Goal: Transaction & Acquisition: Purchase product/service

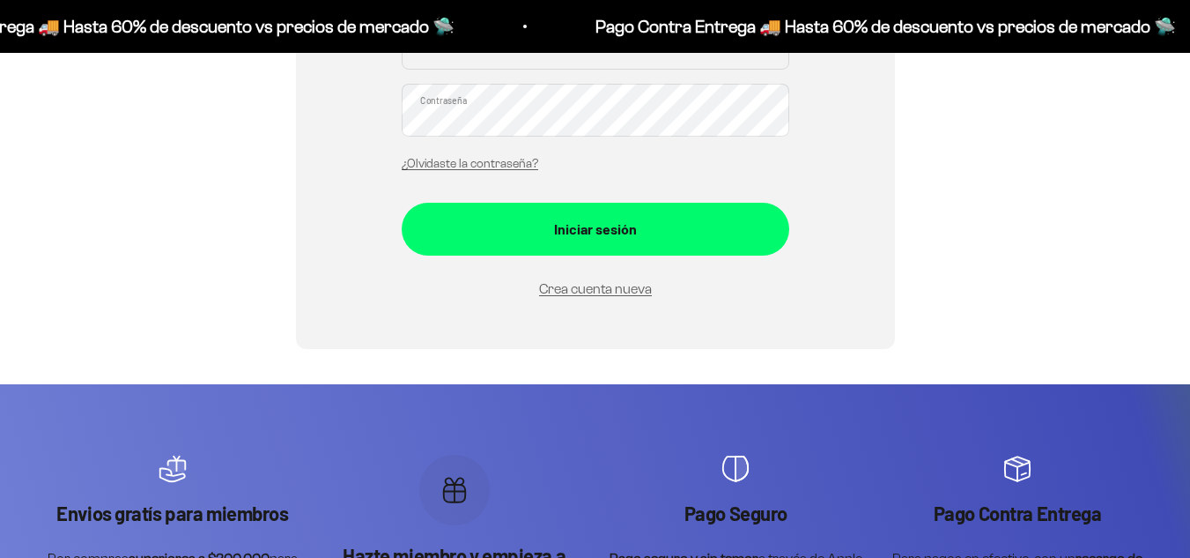
scroll to position [448, 0]
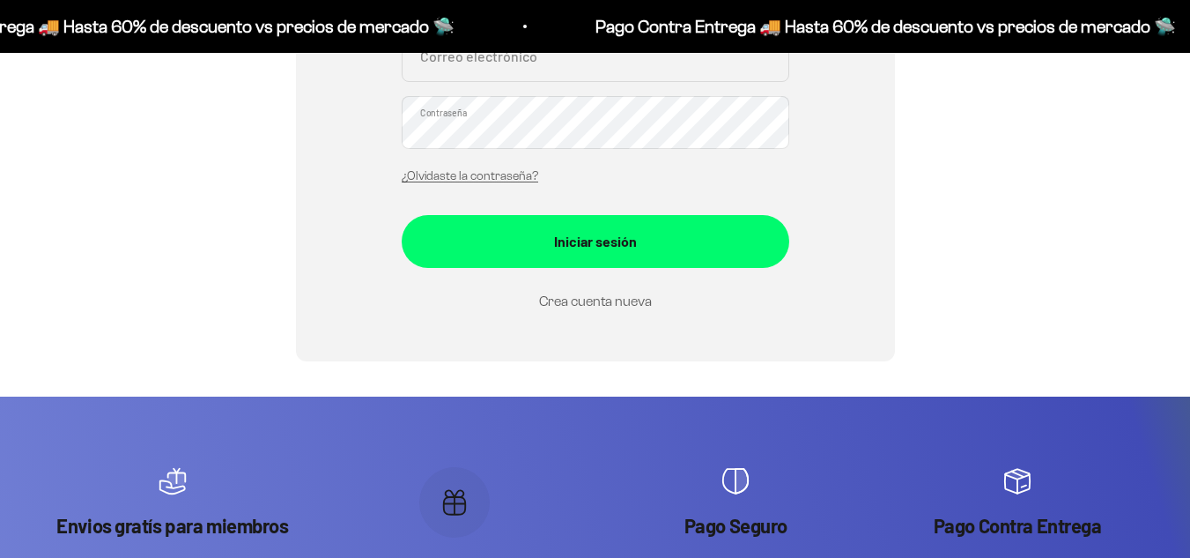
click at [574, 295] on link "Crea cuenta nueva" at bounding box center [595, 300] width 113 height 15
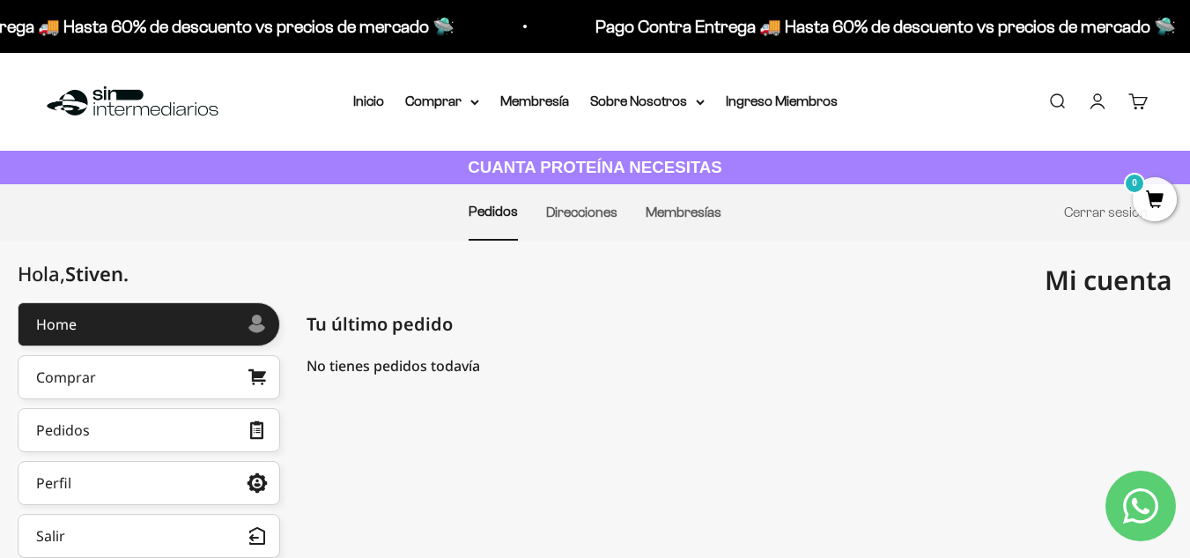
click at [1054, 102] on link "Buscar" at bounding box center [1057, 101] width 19 height 19
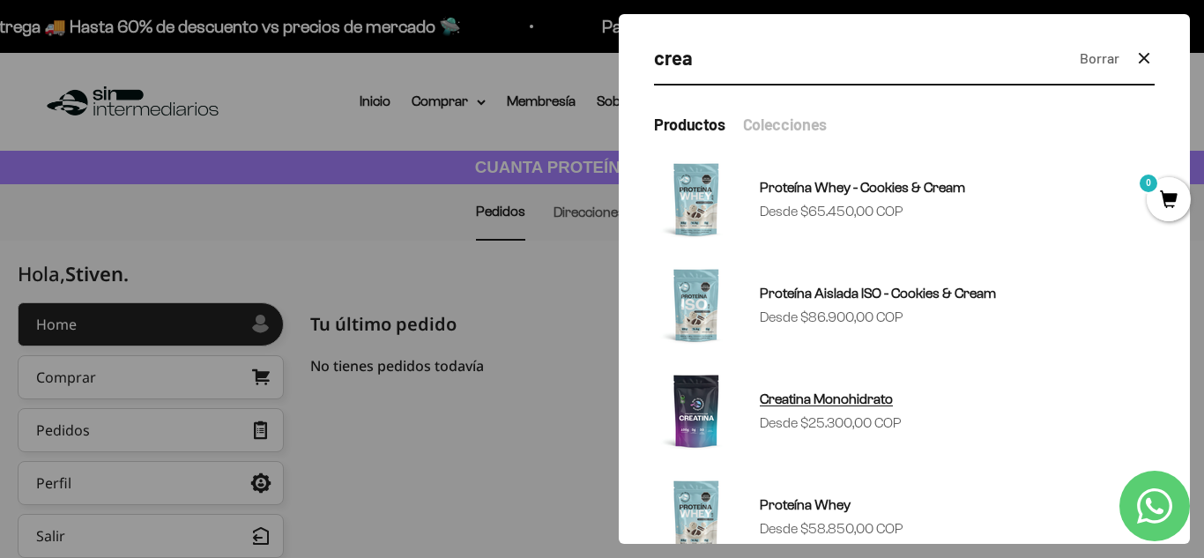
type input "crea"
click at [806, 400] on span "Creatina Monohidrato" at bounding box center [826, 398] width 133 height 15
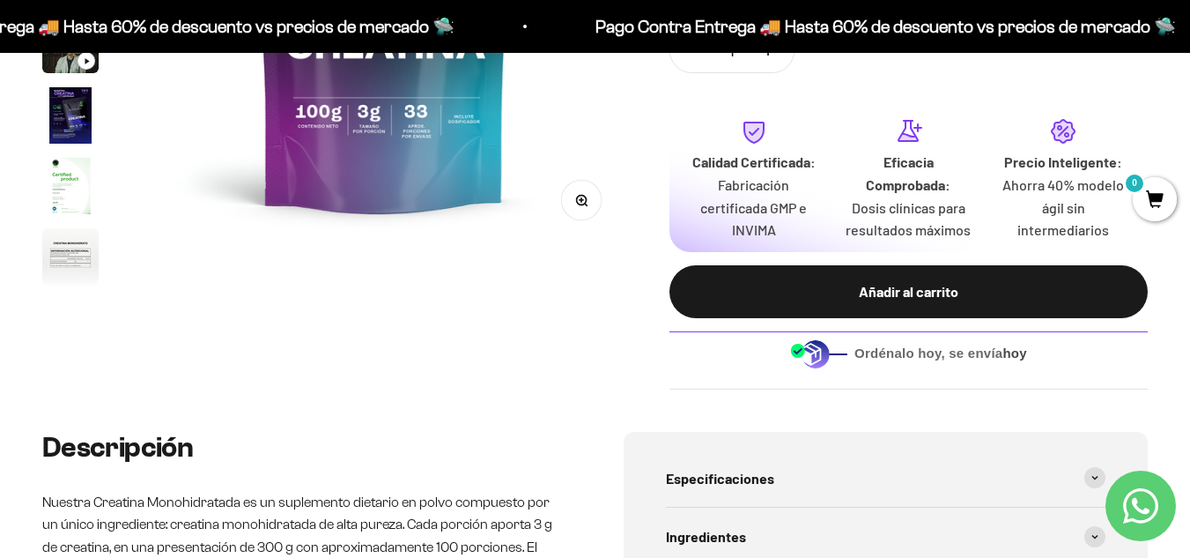
scroll to position [460, 0]
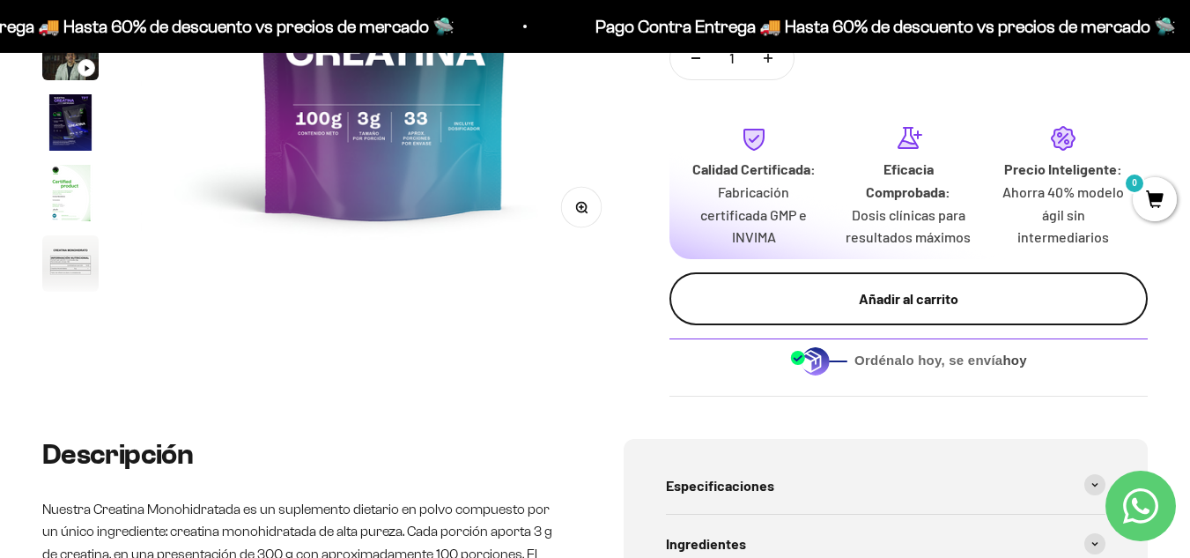
click at [894, 293] on div "Añadir al carrito" at bounding box center [909, 298] width 408 height 23
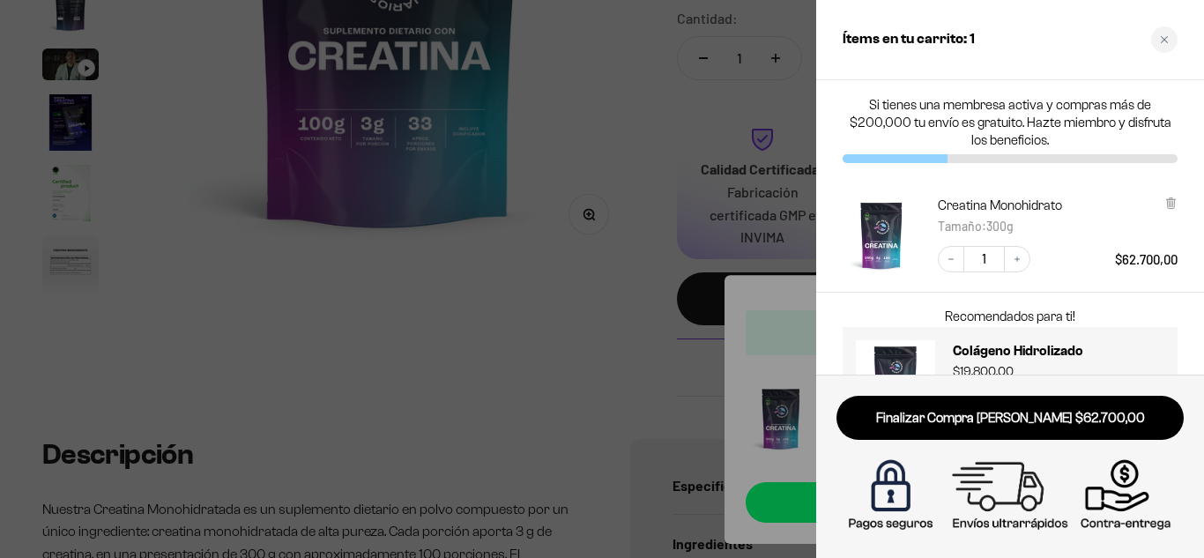
click at [994, 140] on p "Si tienes una membresa activa y compras más de $200,000 tu envío es gratuito. H…" at bounding box center [1009, 122] width 335 height 53
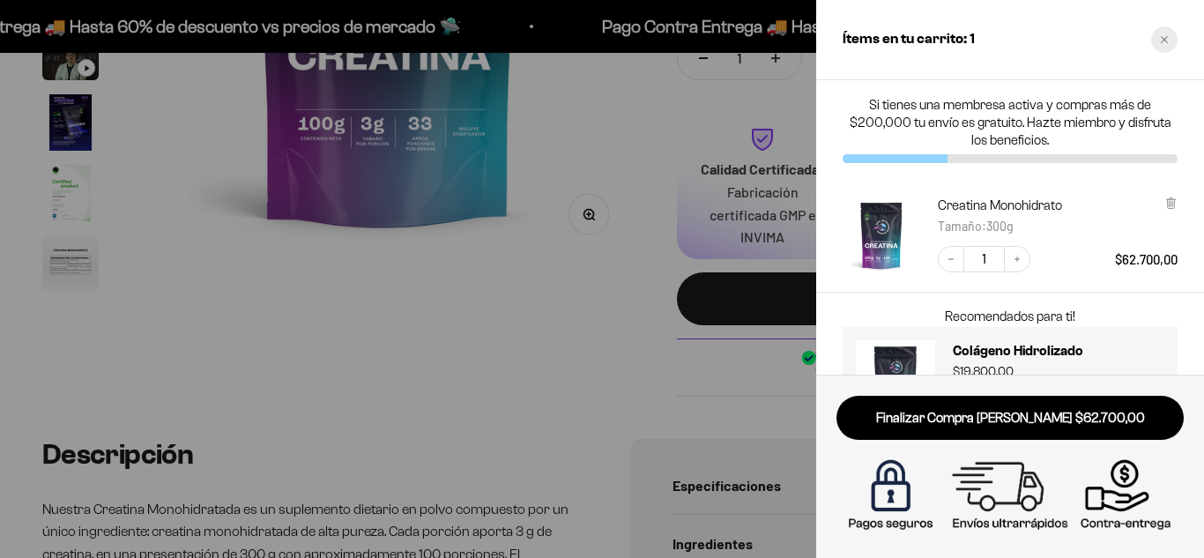
click at [1174, 43] on div "Close cart" at bounding box center [1164, 39] width 26 height 26
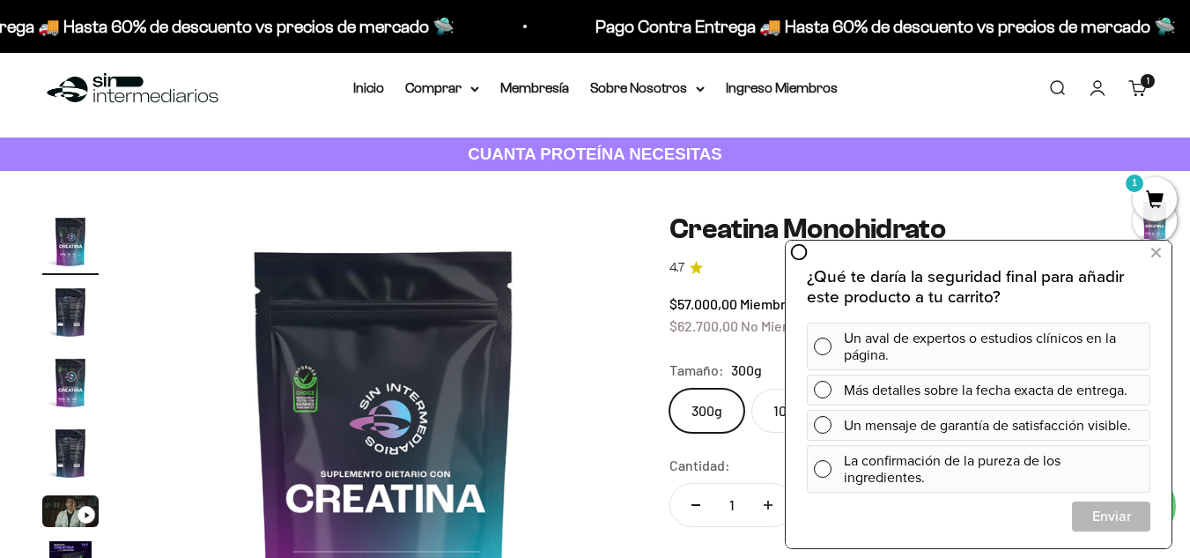
scroll to position [0, 0]
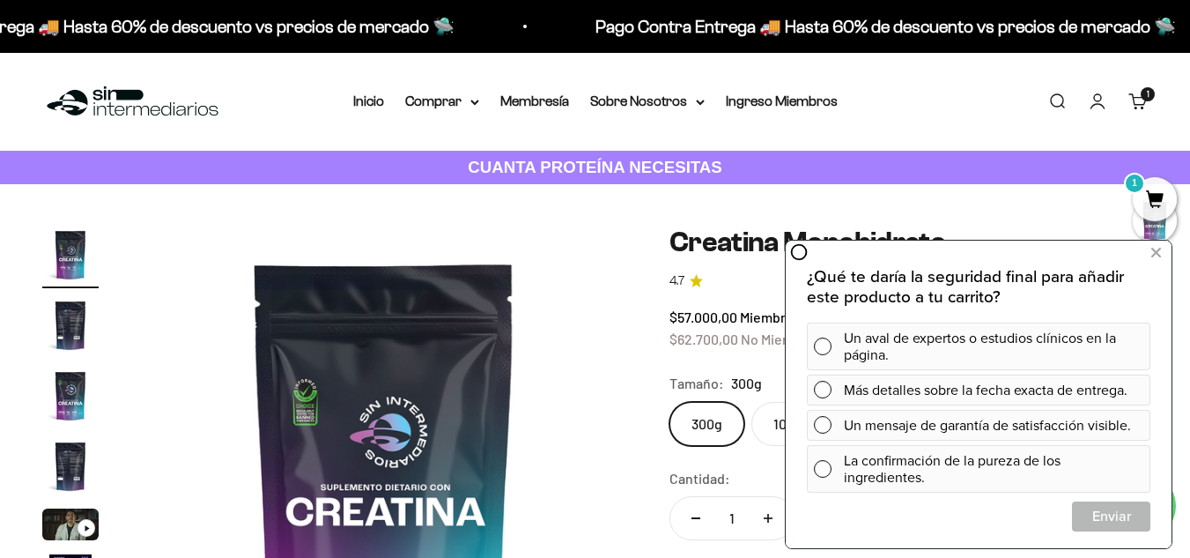
click at [389, 103] on nav "Inicio Comprar Proteínas Ver Todos Whey Iso Vegan" at bounding box center [595, 101] width 485 height 23
click at [414, 103] on summary "Comprar" at bounding box center [442, 101] width 74 height 23
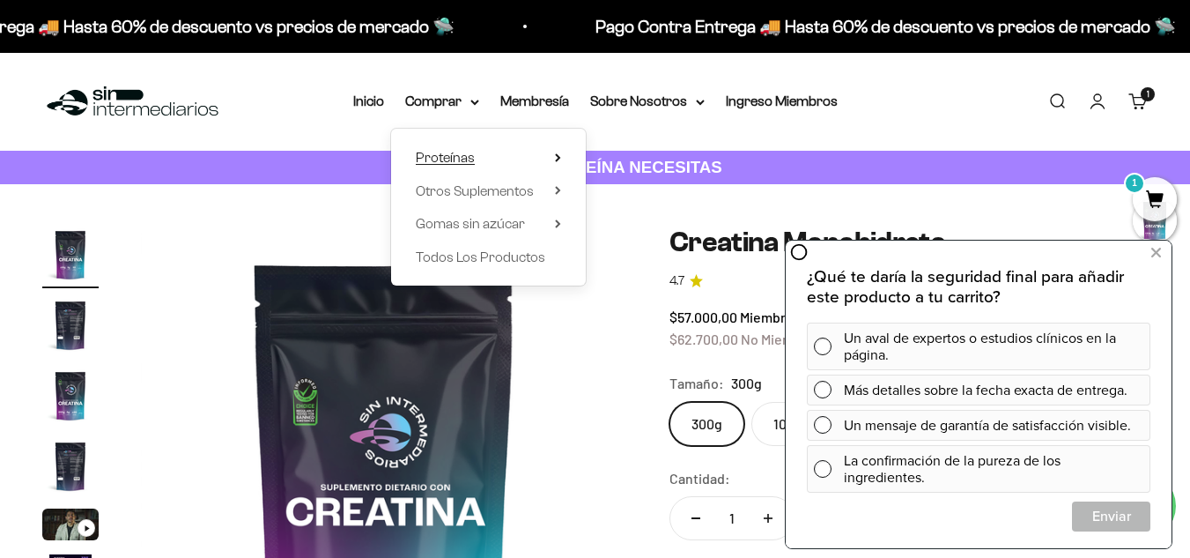
click at [477, 156] on summary "Proteínas" at bounding box center [488, 157] width 145 height 23
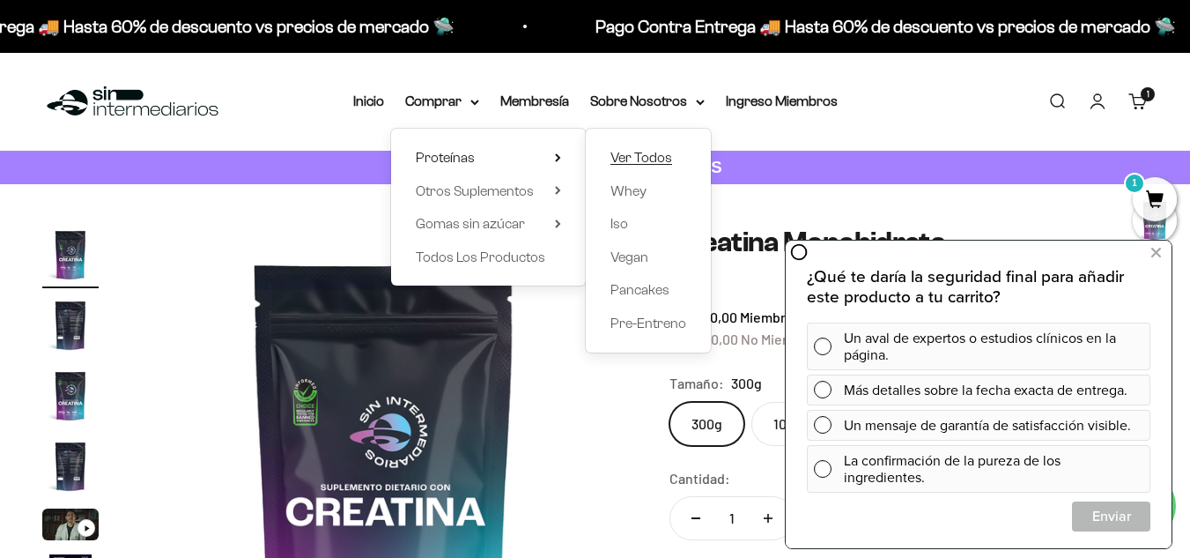
click at [659, 159] on span "Ver Todos" at bounding box center [642, 157] width 62 height 15
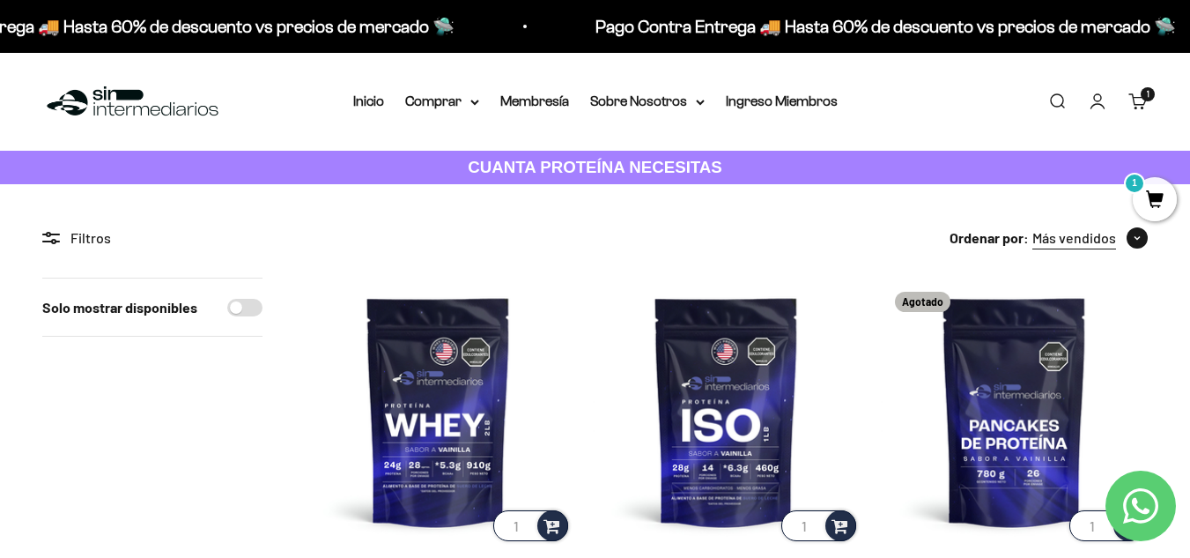
click at [1138, 233] on span "button" at bounding box center [1137, 237] width 21 height 21
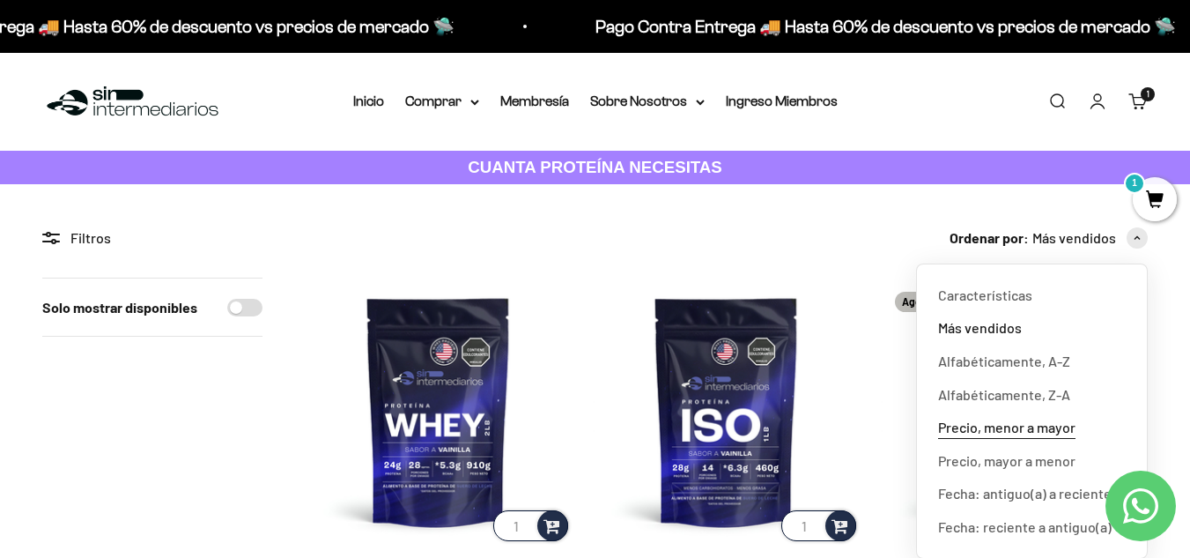
click at [1009, 428] on span "Precio, menor a mayor" at bounding box center [1006, 427] width 137 height 23
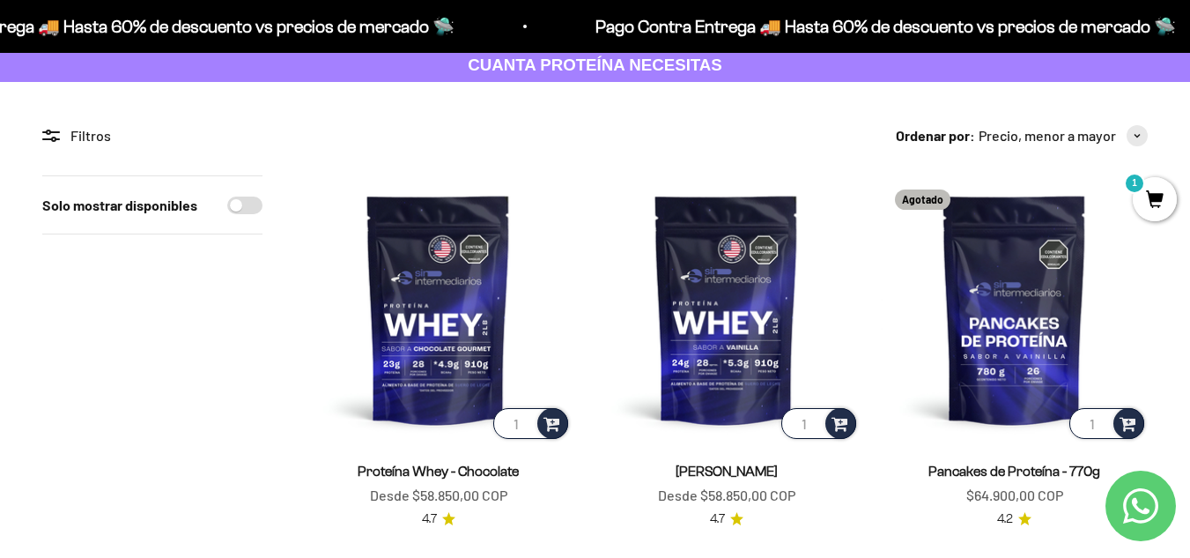
scroll to position [138, 0]
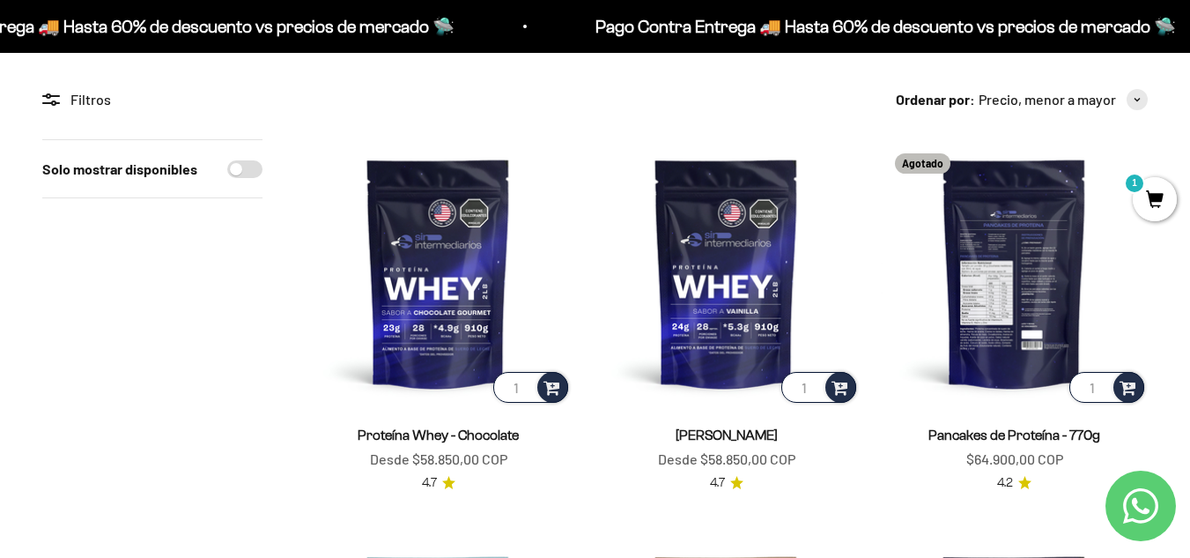
click at [1030, 308] on img at bounding box center [1014, 272] width 267 height 267
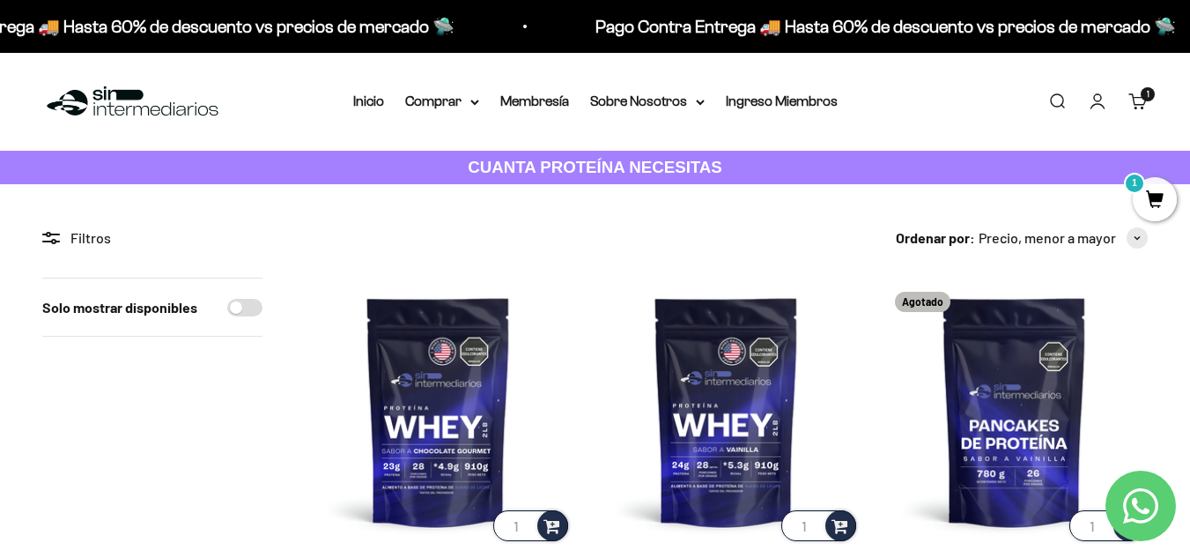
click at [132, 100] on img at bounding box center [132, 102] width 181 height 38
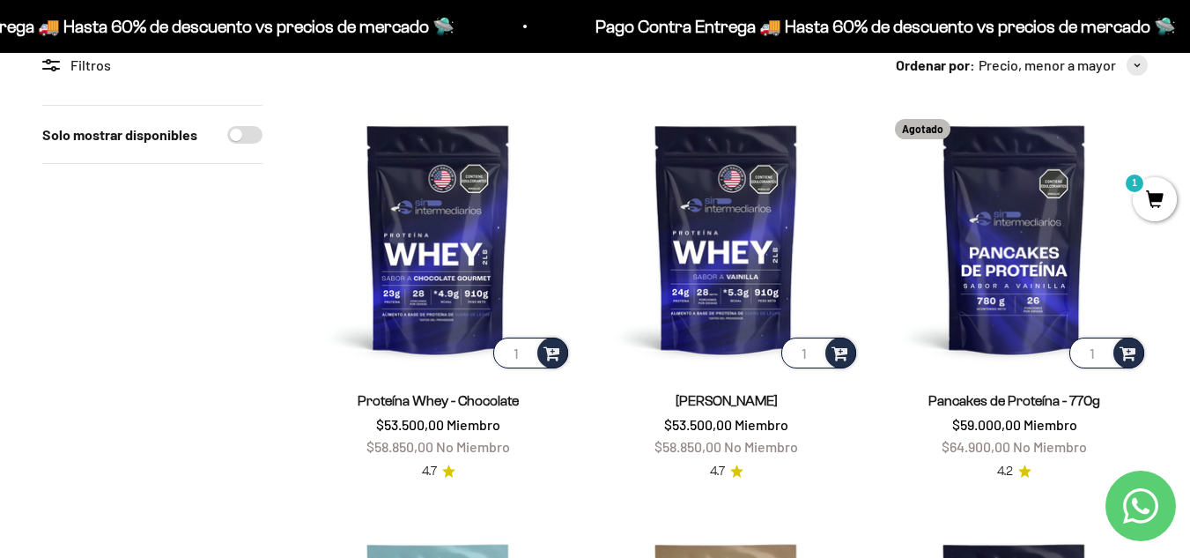
scroll to position [167, 0]
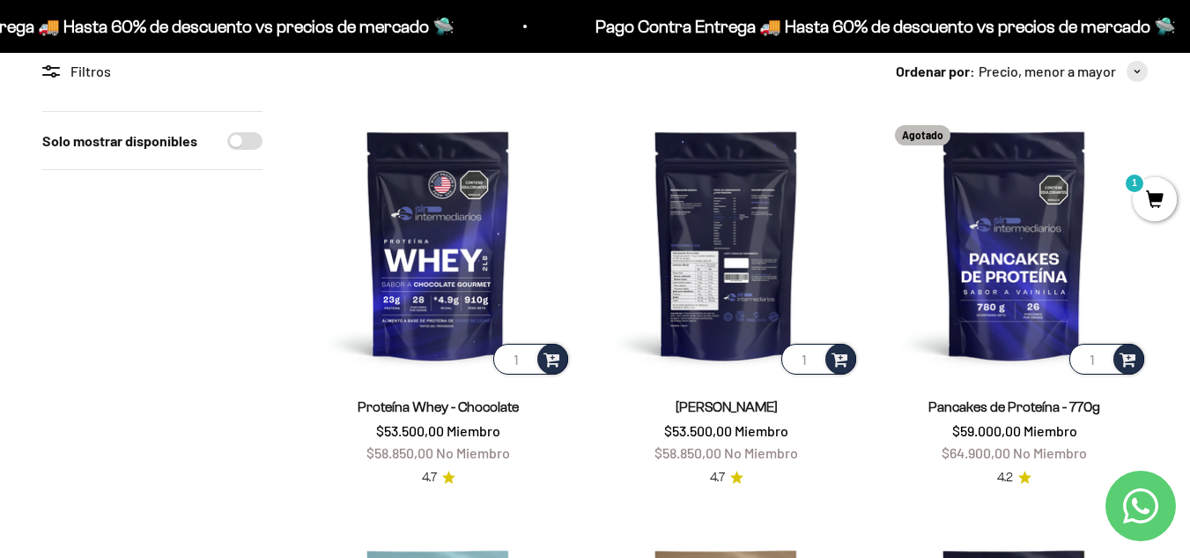
click at [720, 268] on img at bounding box center [726, 244] width 267 height 267
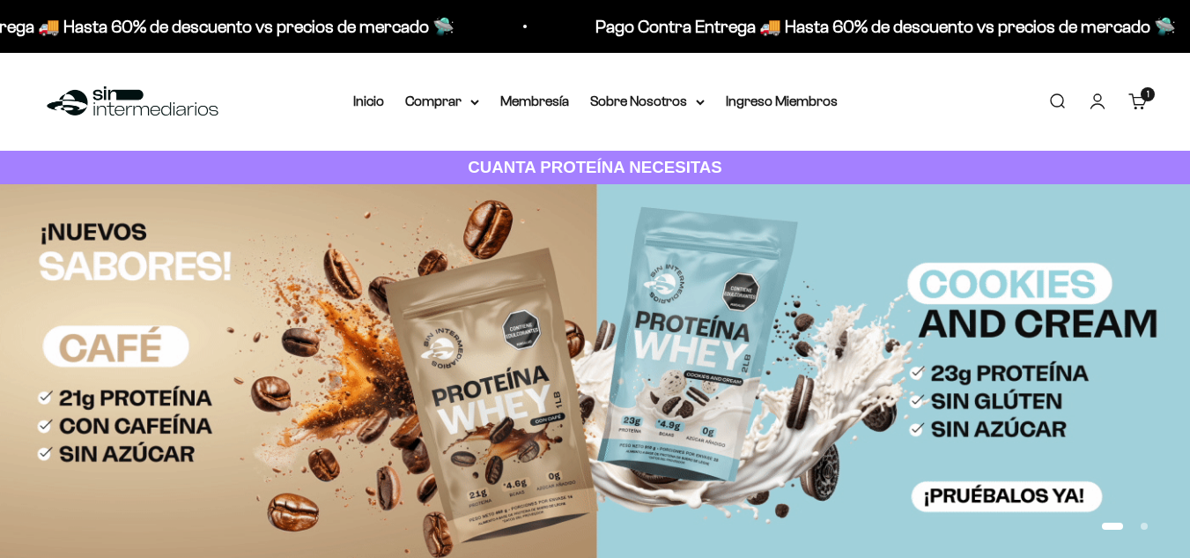
click at [1059, 106] on link "Buscar" at bounding box center [1057, 101] width 19 height 19
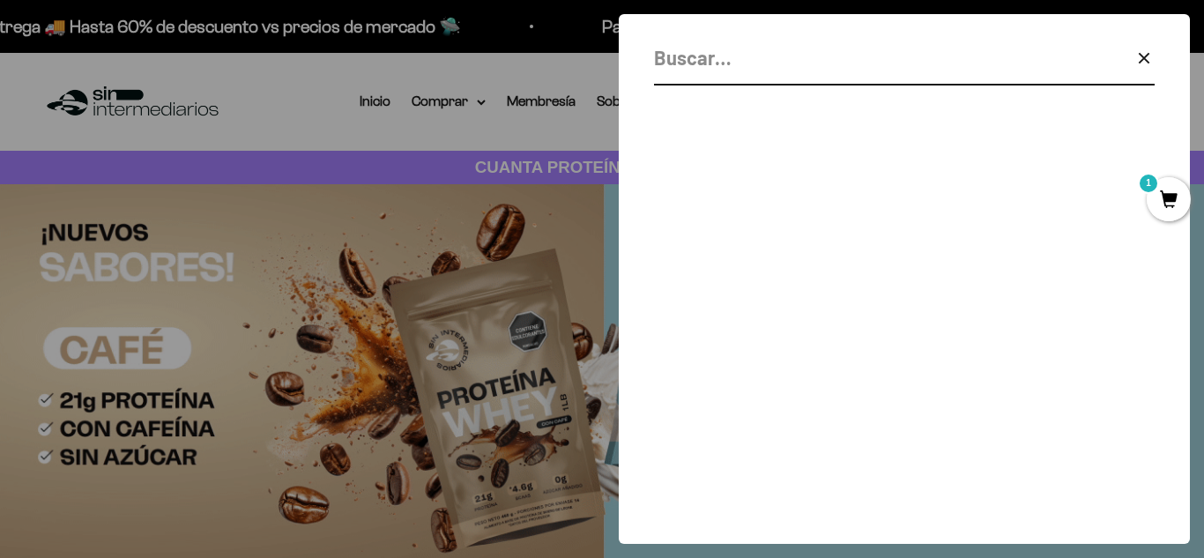
paste input "gainer"
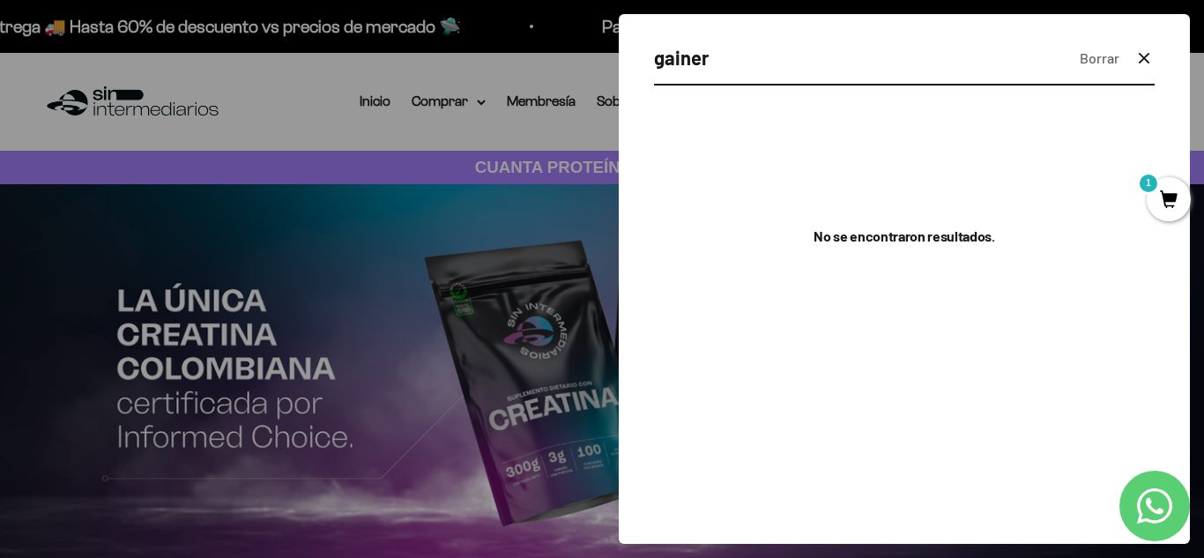
type input "gainer"
click at [813, 76] on div "gainer Borrar Cerrar" at bounding box center [904, 63] width 500 height 43
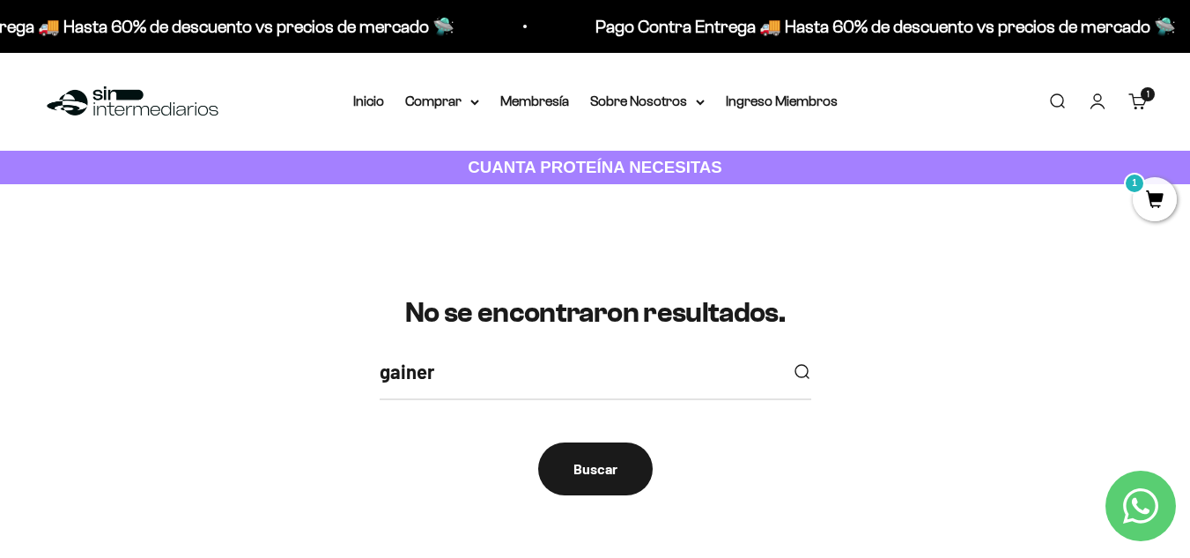
click at [544, 354] on div "No se encontraron resultados. gainer Buscar" at bounding box center [595, 395] width 1106 height 197
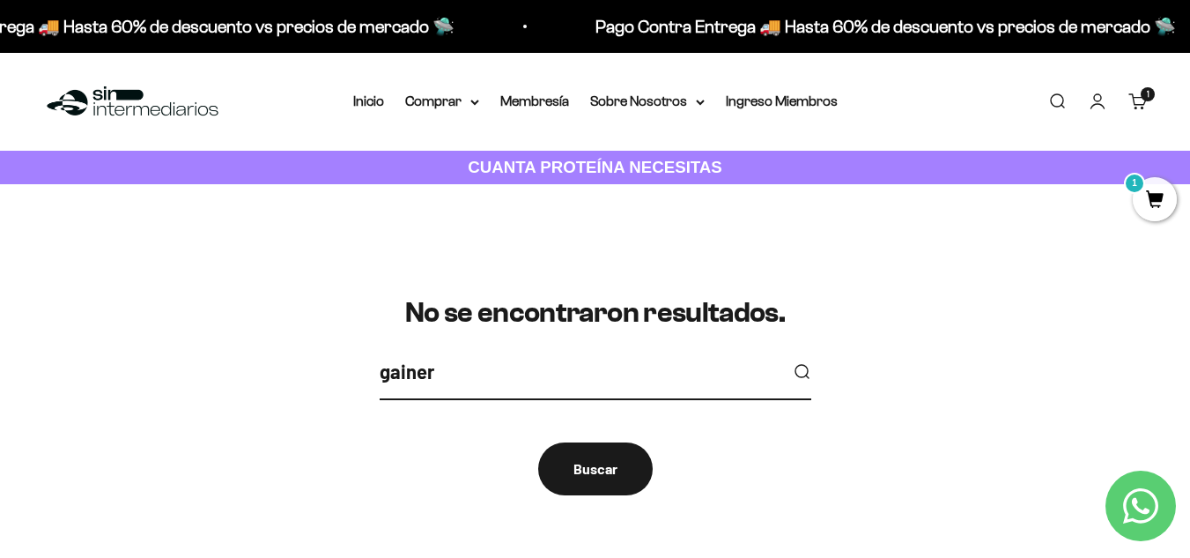
click at [494, 373] on input "gainer" at bounding box center [579, 371] width 398 height 31
type input "nitrico"
click at [792, 362] on button "submit" at bounding box center [801, 371] width 19 height 19
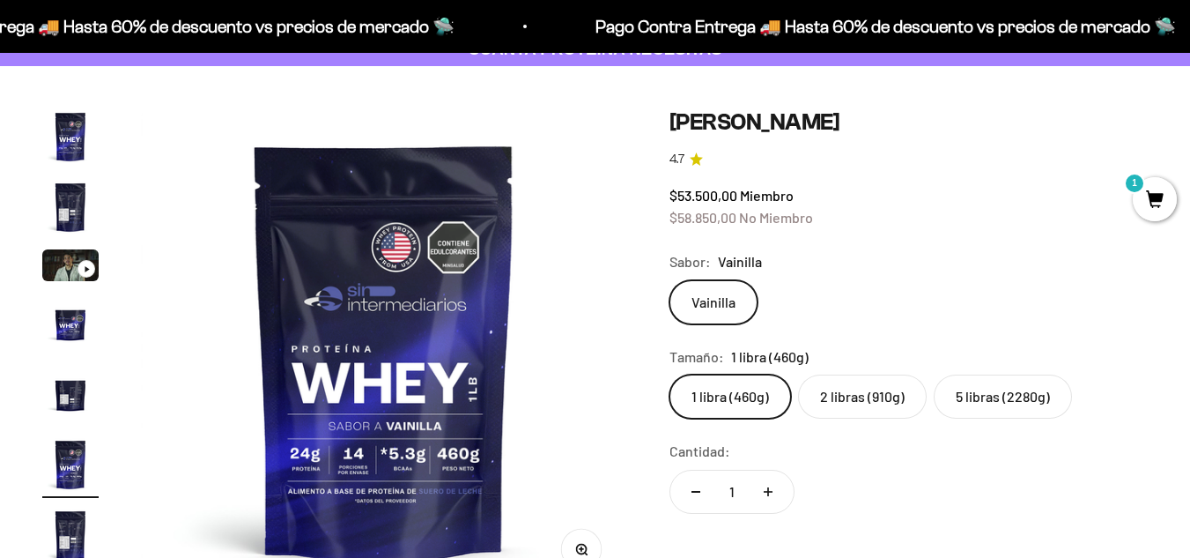
scroll to position [93, 0]
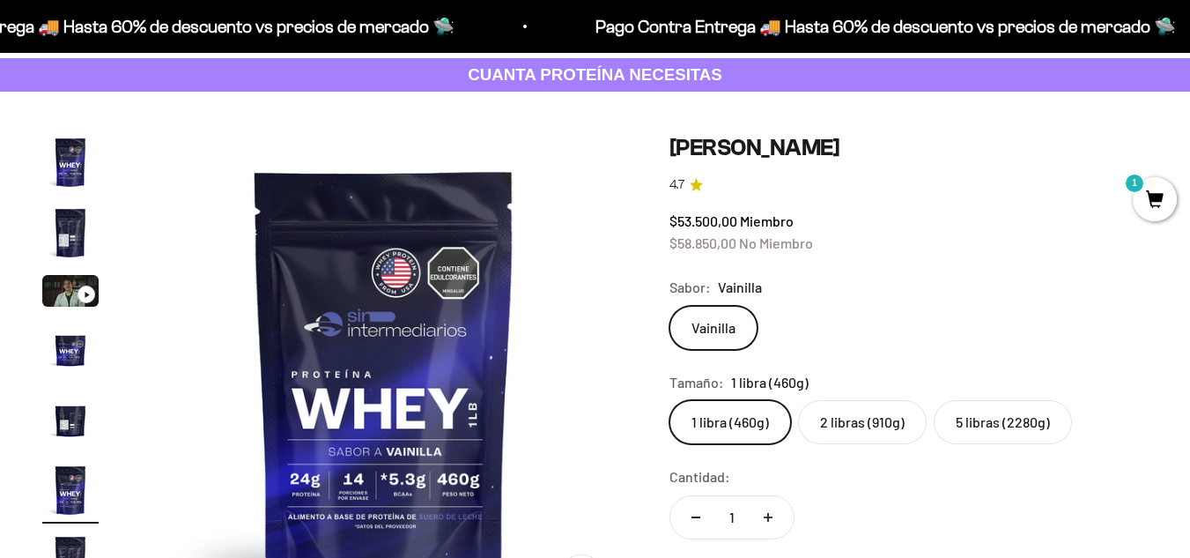
click at [981, 421] on label "5 libras (2280g)" at bounding box center [1003, 422] width 138 height 44
click at [670, 400] on input "5 libras (2280g)" at bounding box center [669, 399] width 1 height 1
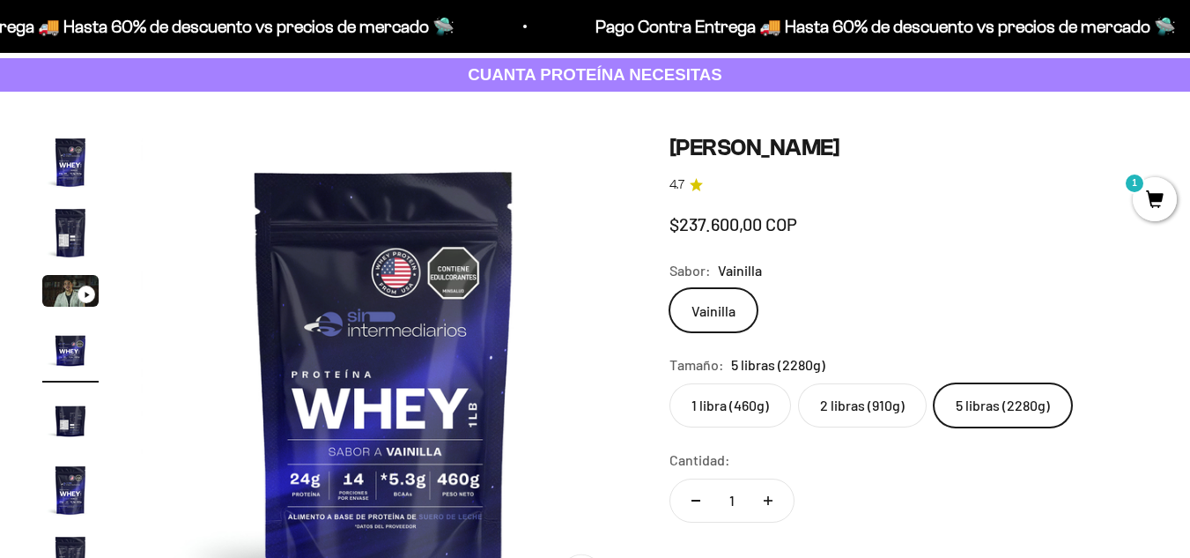
scroll to position [0, 1491]
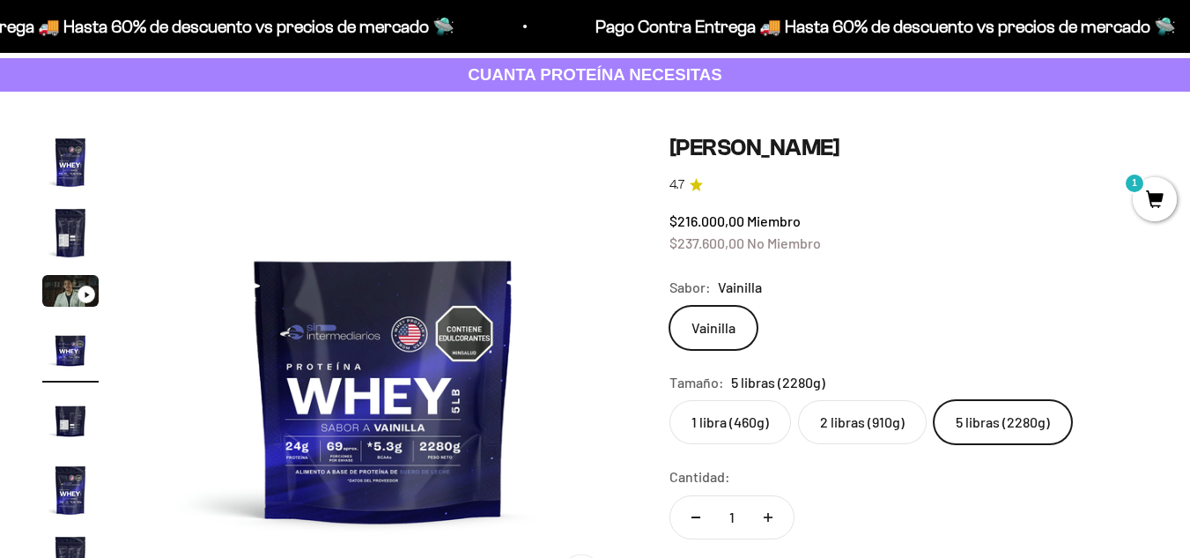
click at [894, 426] on label "2 libras (910g)" at bounding box center [862, 422] width 129 height 44
click at [670, 400] on input "2 libras (910g)" at bounding box center [669, 399] width 1 height 1
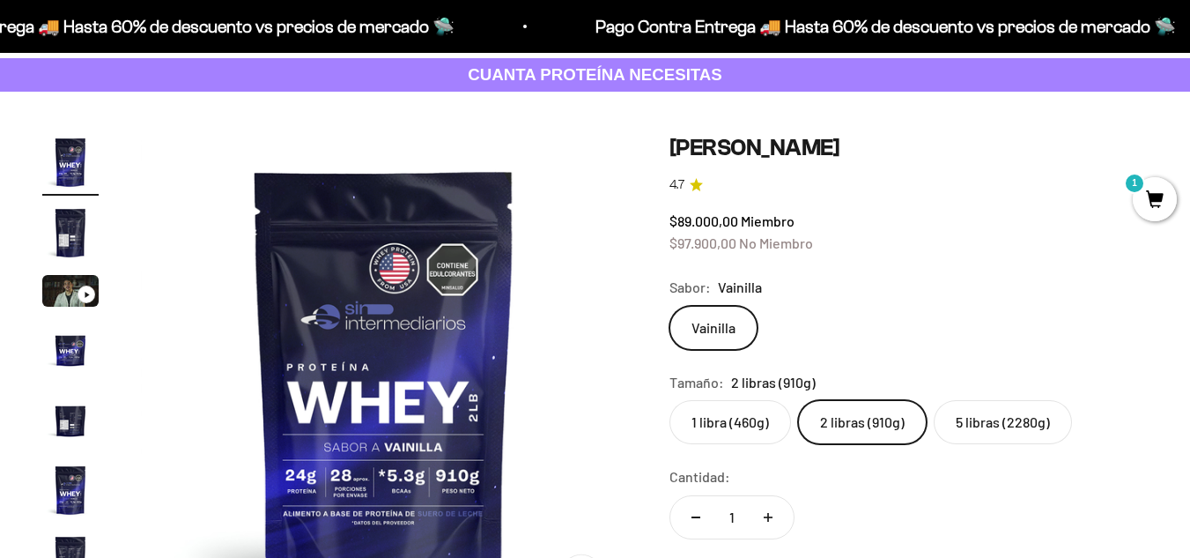
click at [728, 427] on label "1 libra (460g)" at bounding box center [731, 422] width 122 height 44
click at [670, 400] on input "1 libra (460g)" at bounding box center [669, 399] width 1 height 1
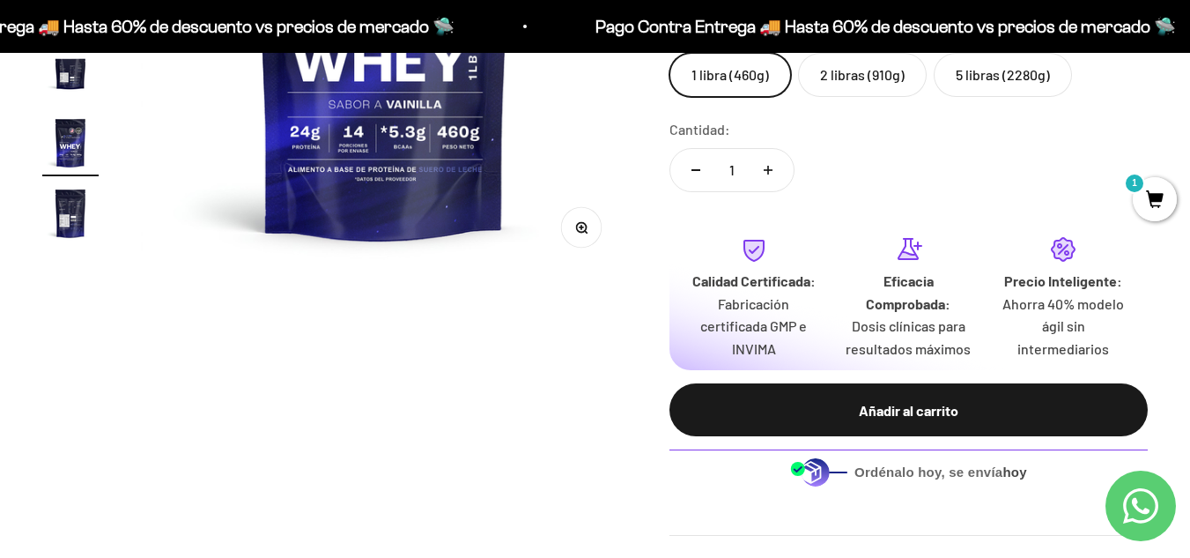
scroll to position [492, 0]
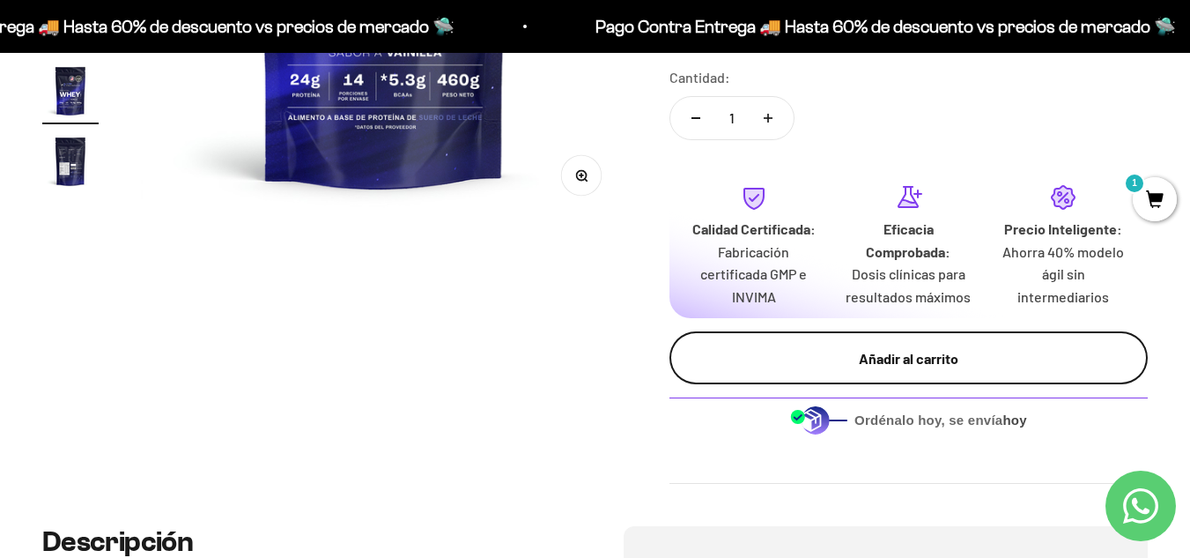
click at [927, 373] on button "Añadir al carrito" at bounding box center [909, 357] width 478 height 53
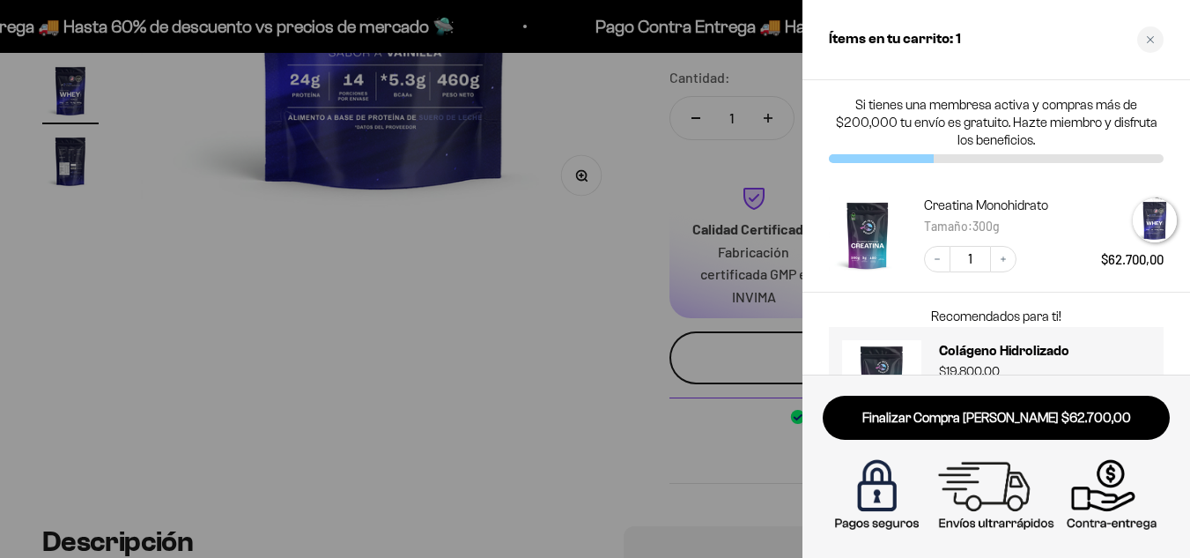
scroll to position [0, 2520]
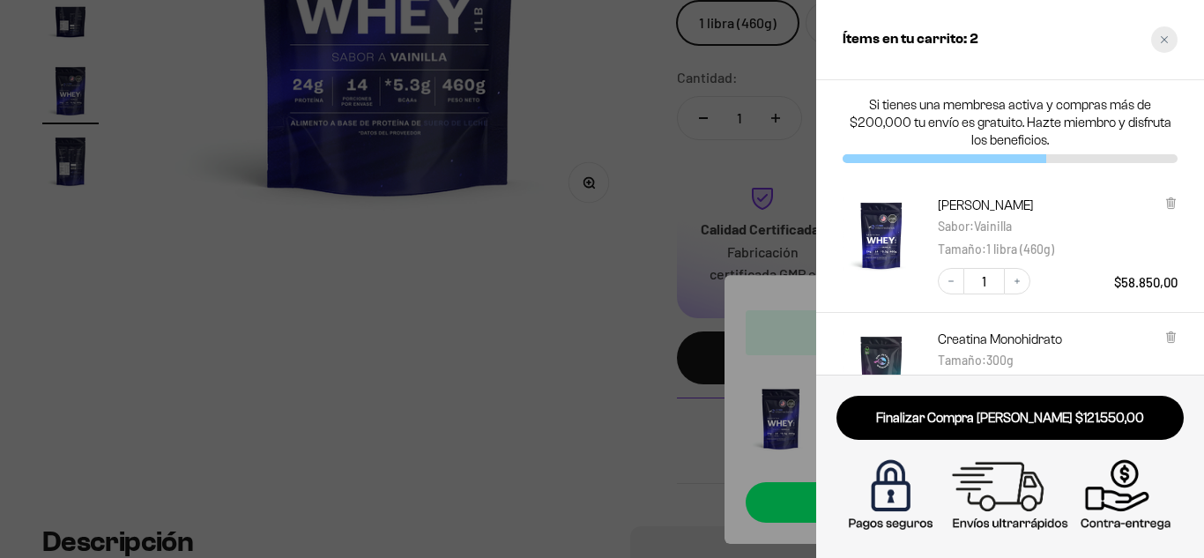
click at [1169, 38] on div "Close cart" at bounding box center [1164, 39] width 26 height 26
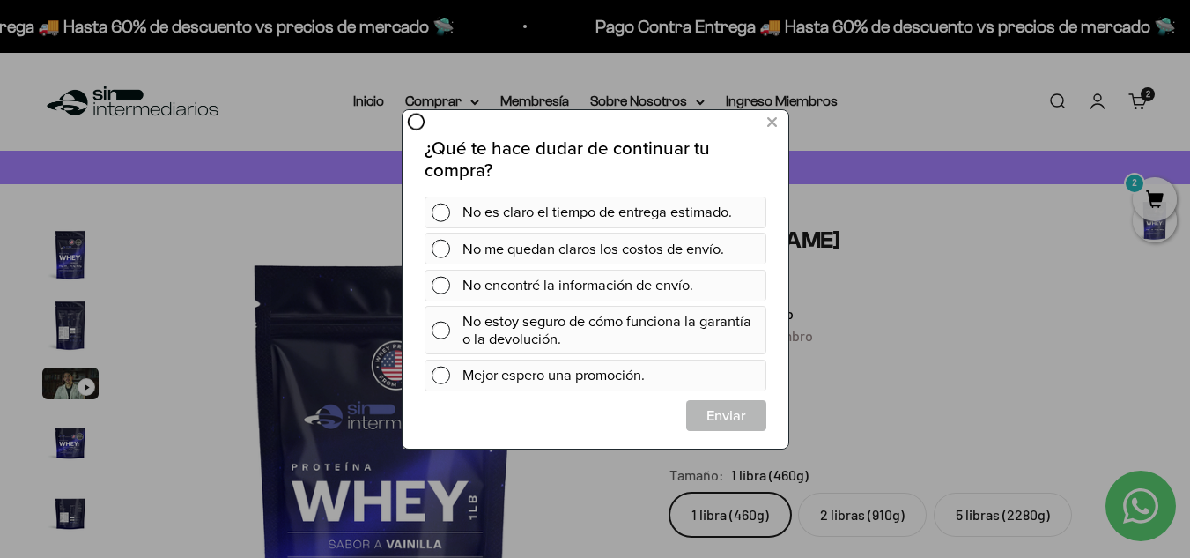
scroll to position [0, 0]
click at [776, 122] on button at bounding box center [771, 121] width 33 height 29
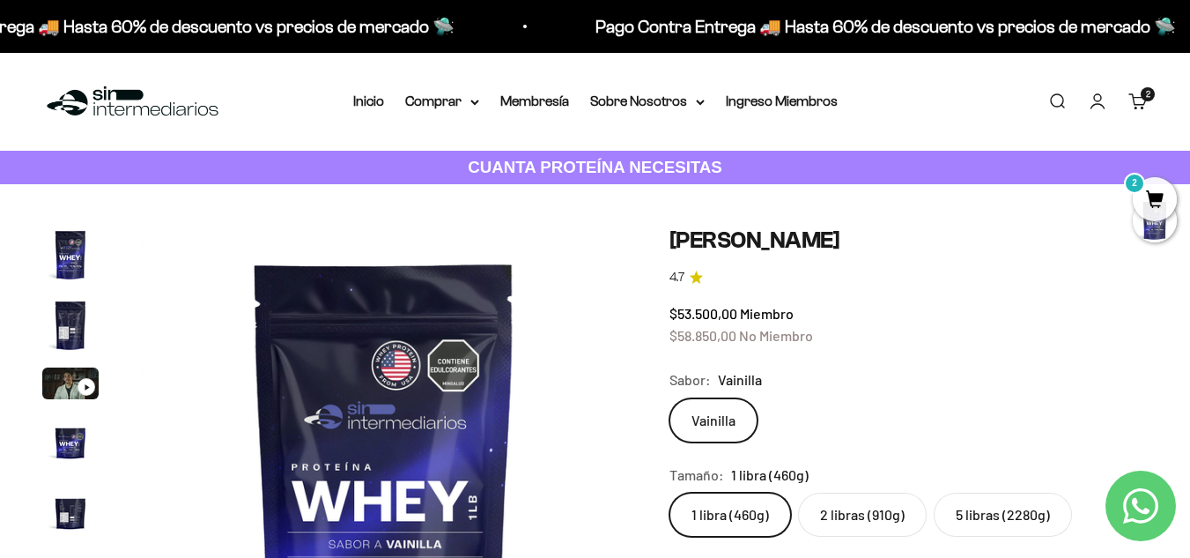
click at [1141, 93] on cart-count "2" at bounding box center [1148, 94] width 14 height 14
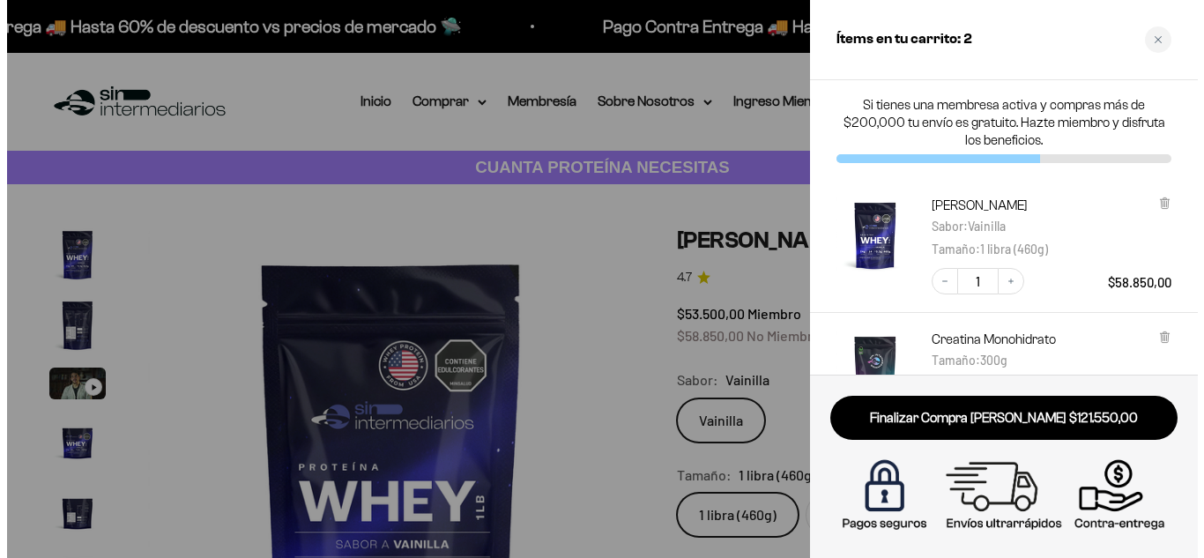
scroll to position [0, 2520]
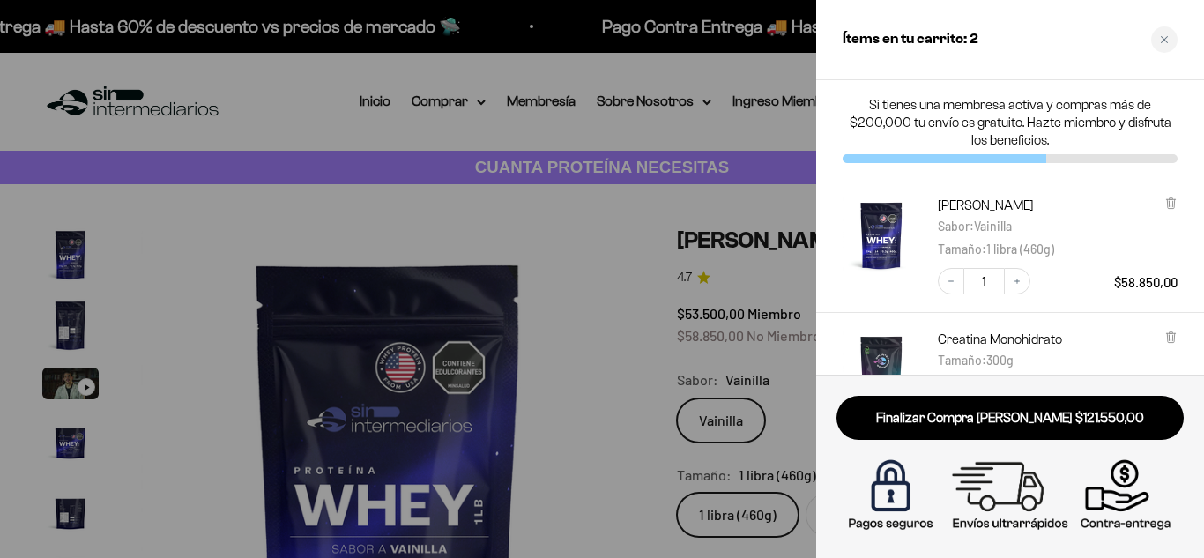
click at [930, 214] on div "Proteína Whey - Vainilla Sabor : Vainilla Tamaño : 1 libra (460g) Decrease quan…" at bounding box center [1001, 236] width 352 height 115
click at [874, 215] on img "Proteína Whey - Vainilla - Vainilla / 1 libra (460g)" at bounding box center [881, 235] width 78 height 78
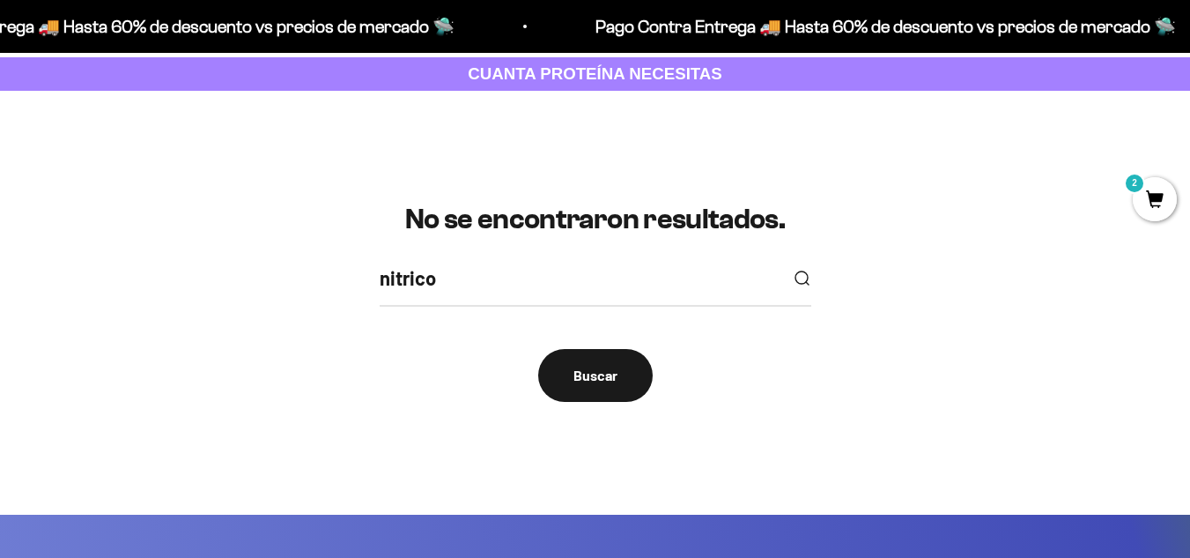
scroll to position [77, 0]
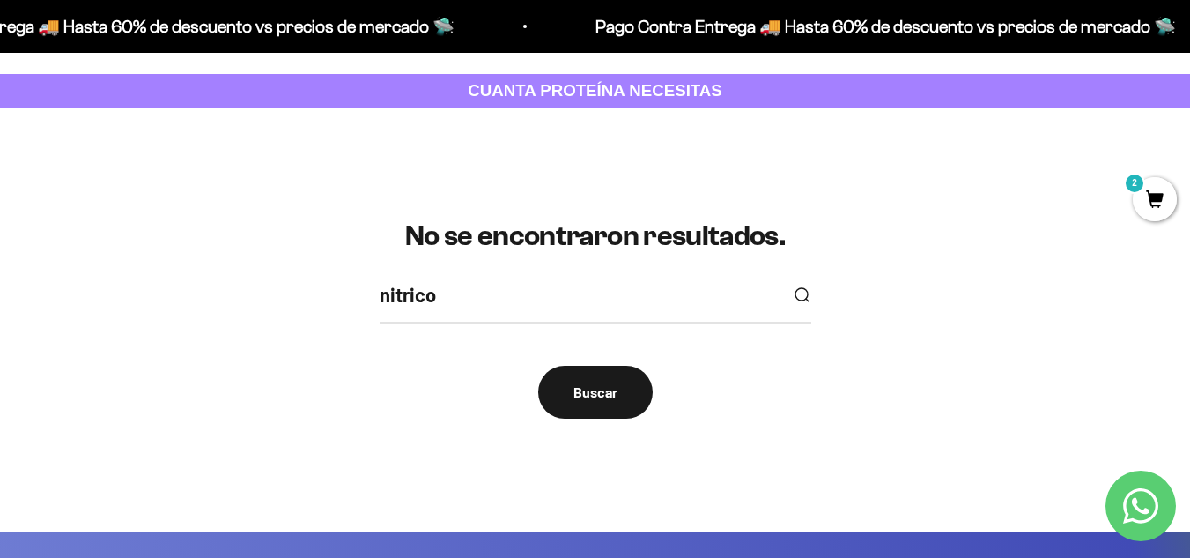
click at [544, 272] on div "No se encontraron resultados. nitrico Buscar" at bounding box center [595, 318] width 1106 height 197
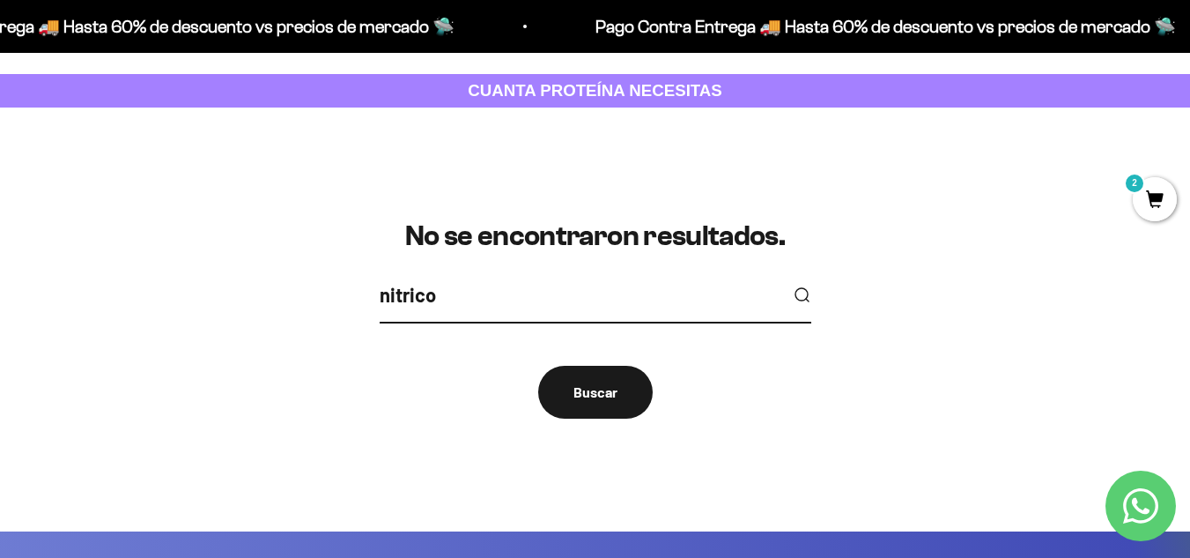
click at [467, 297] on input "nitrico" at bounding box center [579, 294] width 398 height 31
paste input "Ní"
type input "Nítric"
click at [792, 285] on button "submit" at bounding box center [801, 294] width 19 height 19
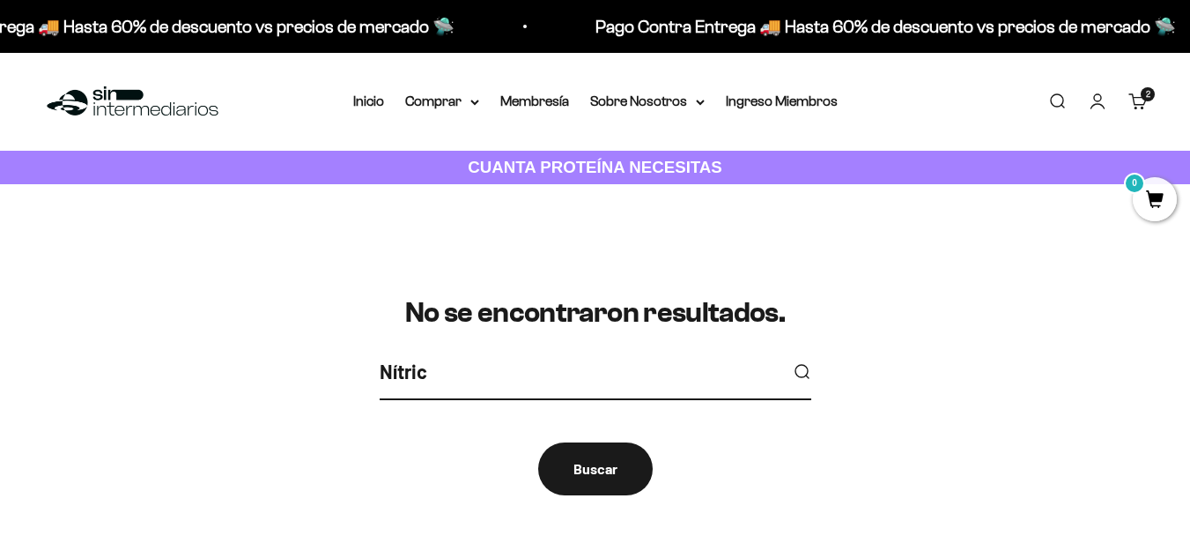
click at [501, 374] on input "Nítric" at bounding box center [579, 371] width 398 height 31
click at [499, 374] on input "Nítric" at bounding box center [579, 371] width 398 height 31
click at [499, 373] on input "Nítric" at bounding box center [579, 371] width 398 height 31
type input "no"
click at [792, 362] on button "submit" at bounding box center [801, 371] width 19 height 19
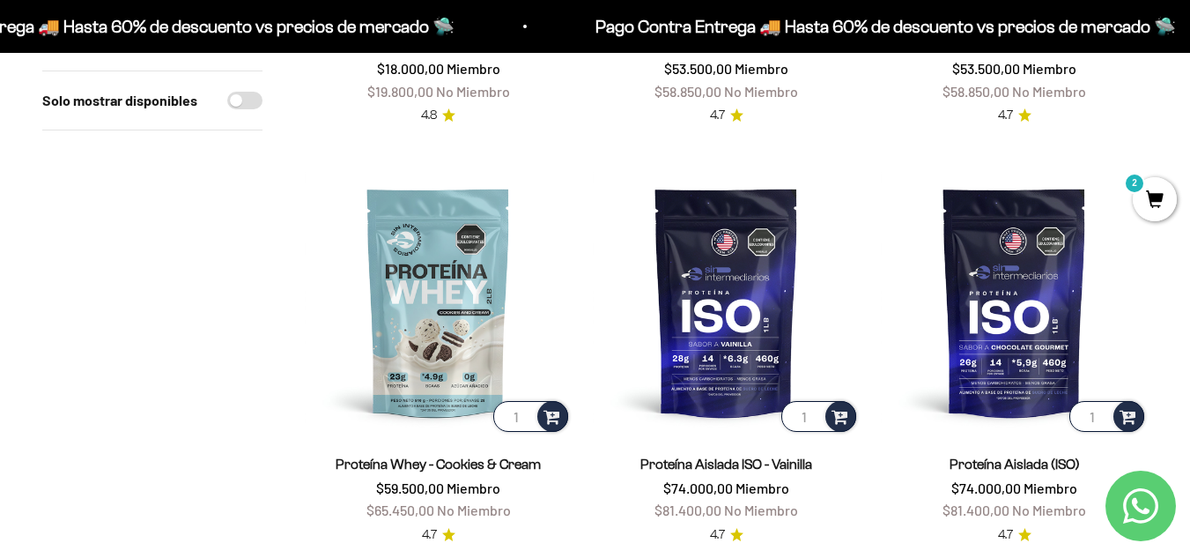
scroll to position [56, 0]
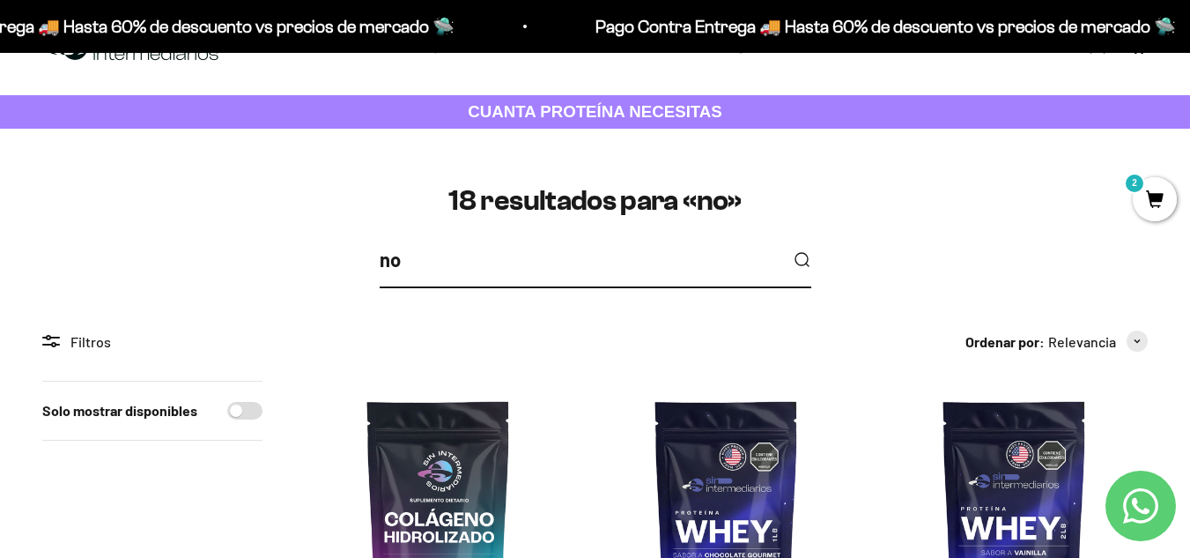
click at [428, 269] on input "no" at bounding box center [579, 259] width 398 height 31
type input "oxido"
click at [792, 250] on button "submit" at bounding box center [801, 259] width 19 height 19
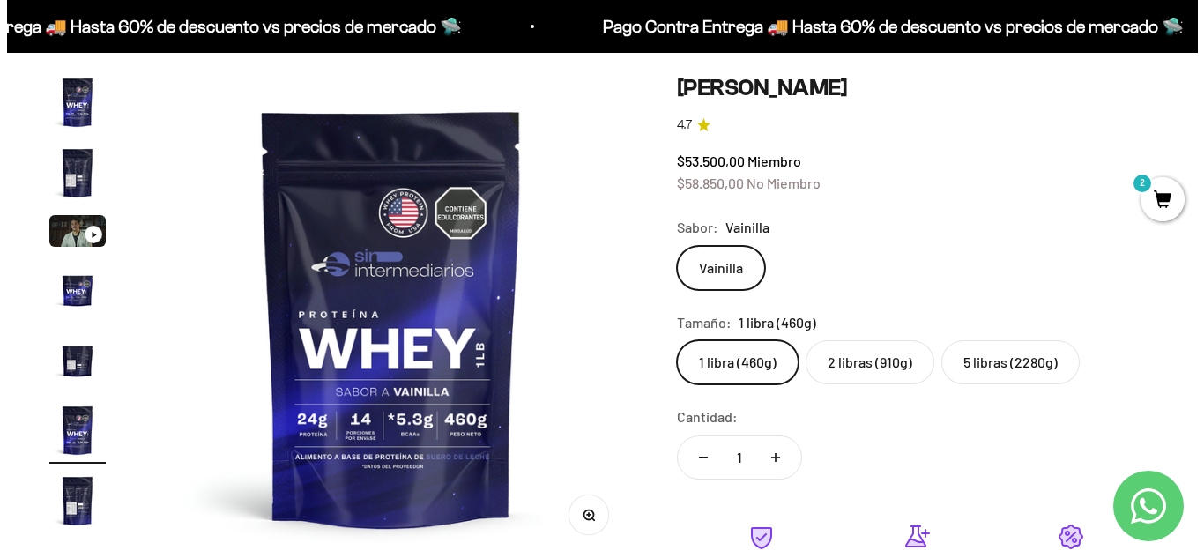
scroll to position [640, 0]
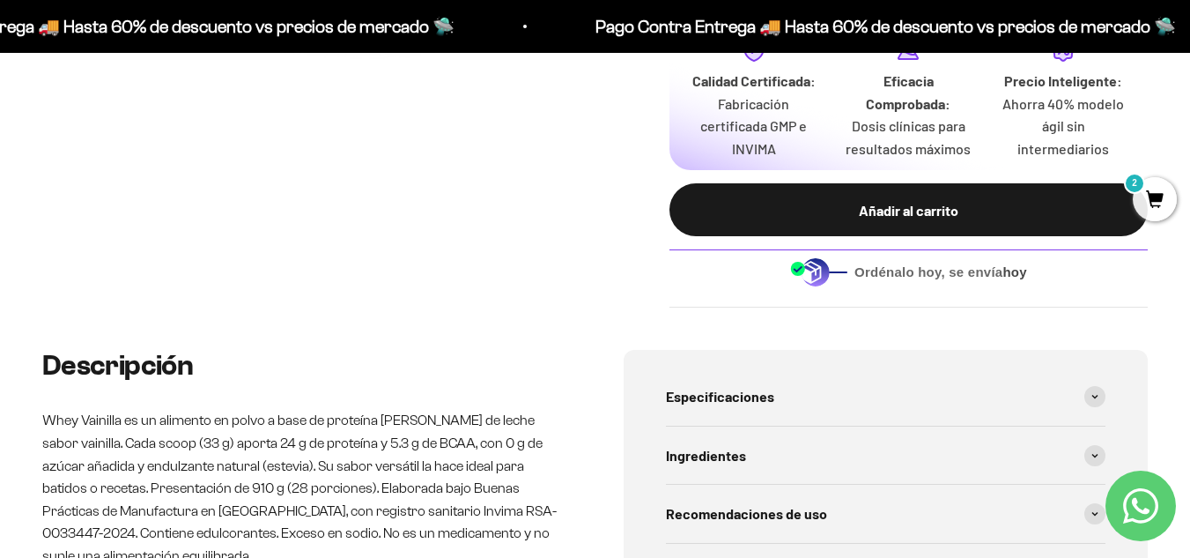
click at [1145, 193] on span "2" at bounding box center [1155, 199] width 44 height 44
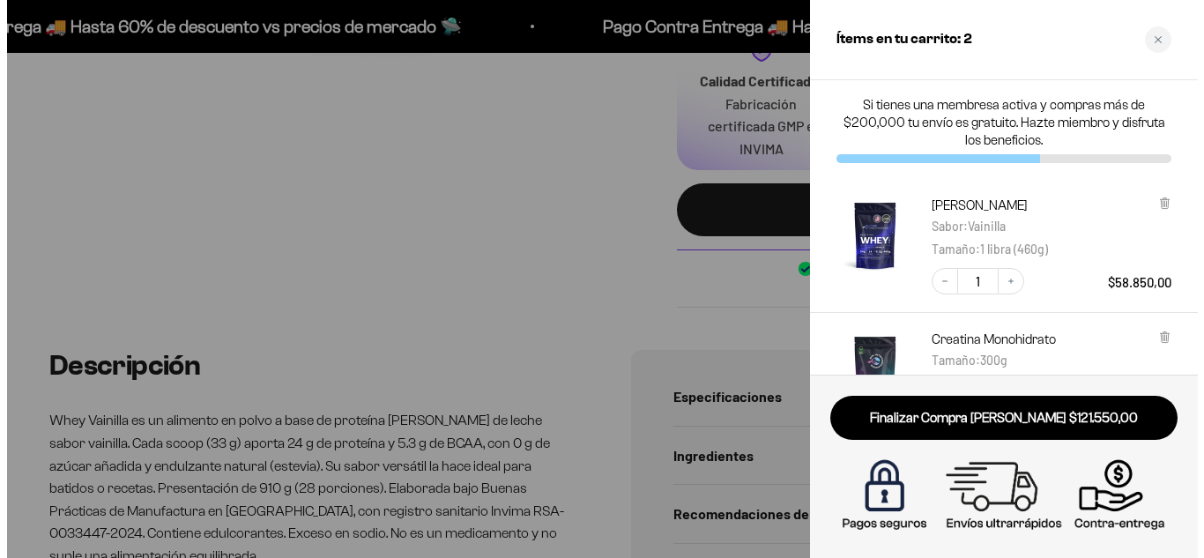
scroll to position [0, 2520]
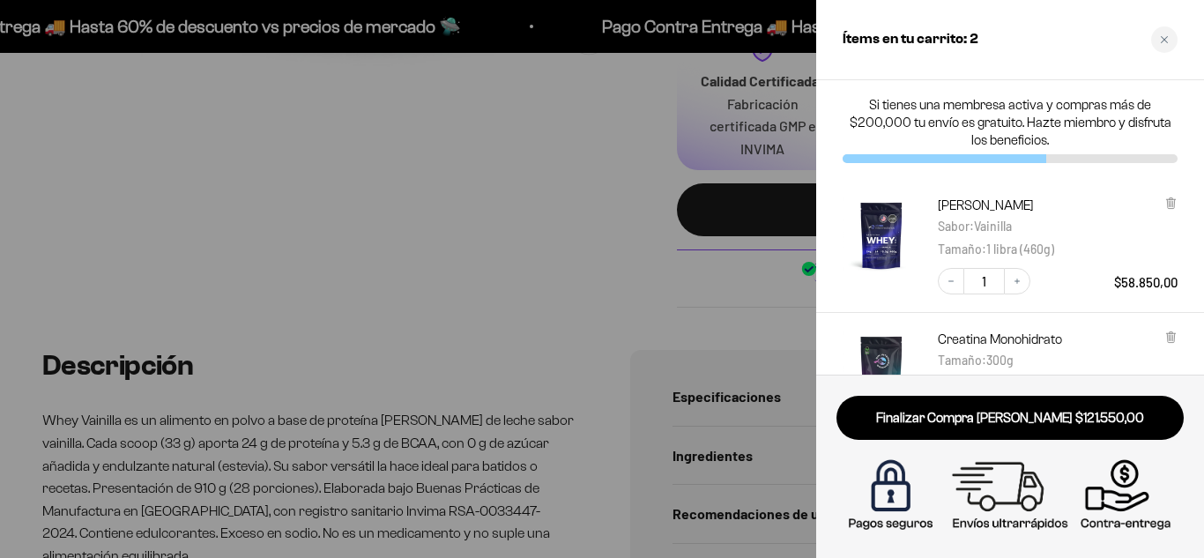
click at [903, 345] on img "Creatina Monohidrato - 300g" at bounding box center [881, 369] width 78 height 78
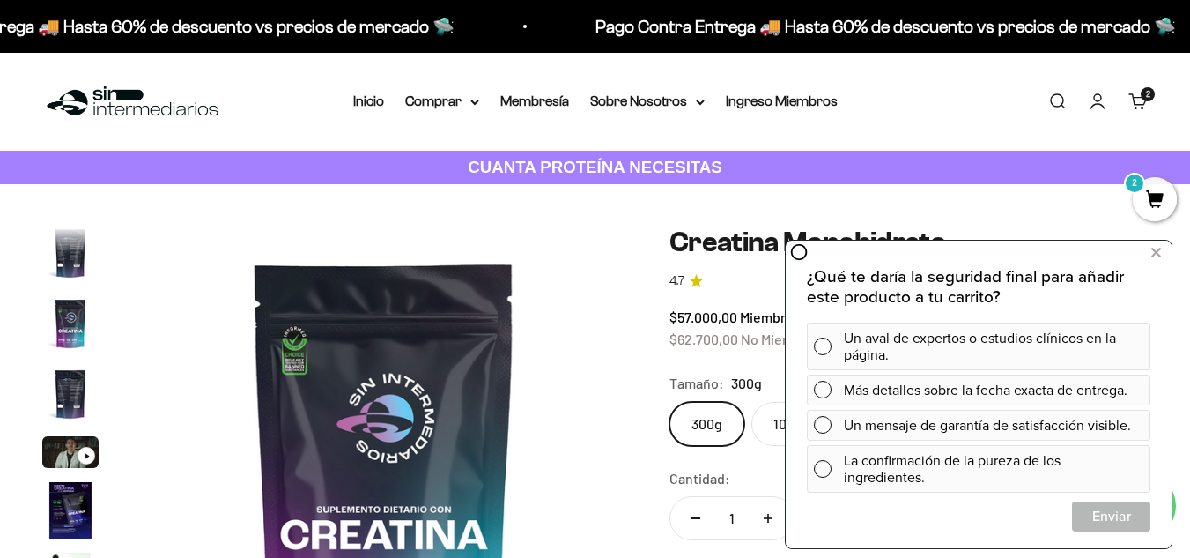
click at [1147, 92] on link "Carrito 2 artículos 2" at bounding box center [1138, 101] width 19 height 19
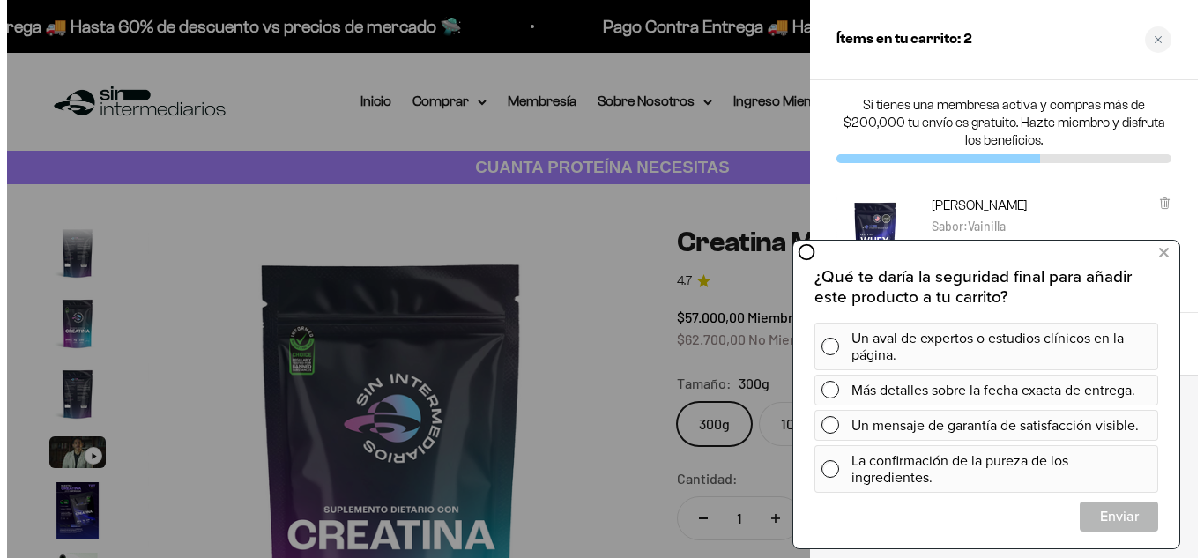
scroll to position [0, 4033]
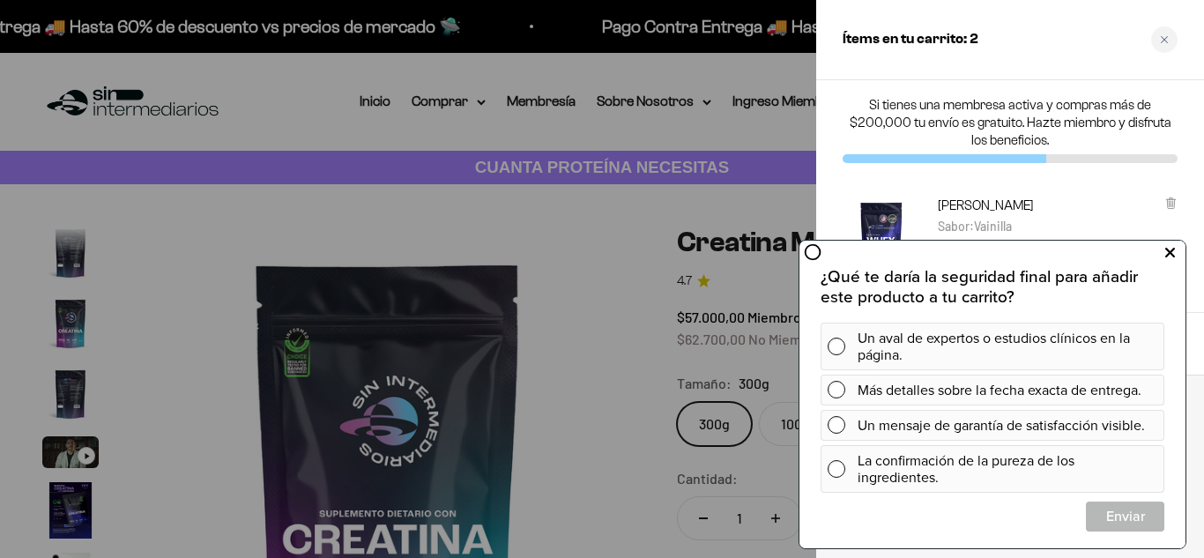
click at [1161, 245] on button at bounding box center [1169, 253] width 32 height 28
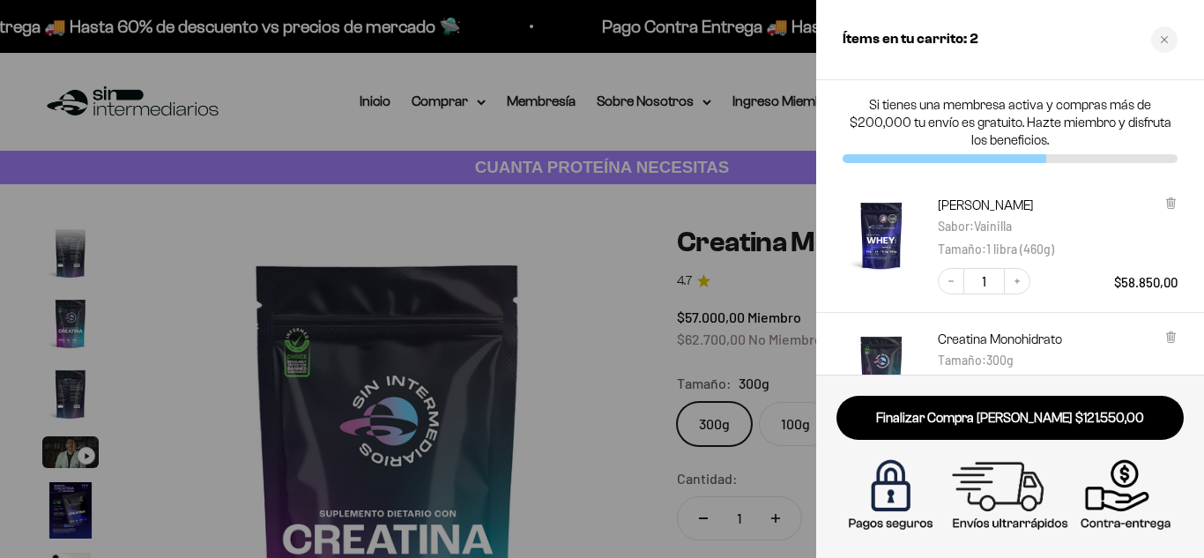
click at [1187, 124] on div "Si tienes una membresa activa y compras más de $200,000 tu envío es gratuito. H…" at bounding box center [1010, 129] width 388 height 99
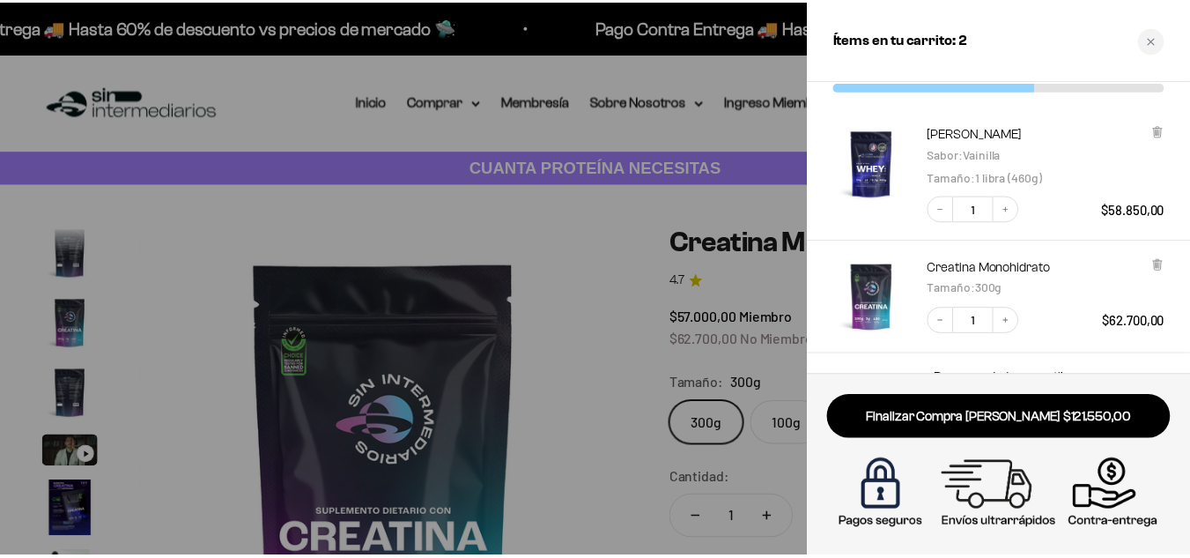
scroll to position [70, 0]
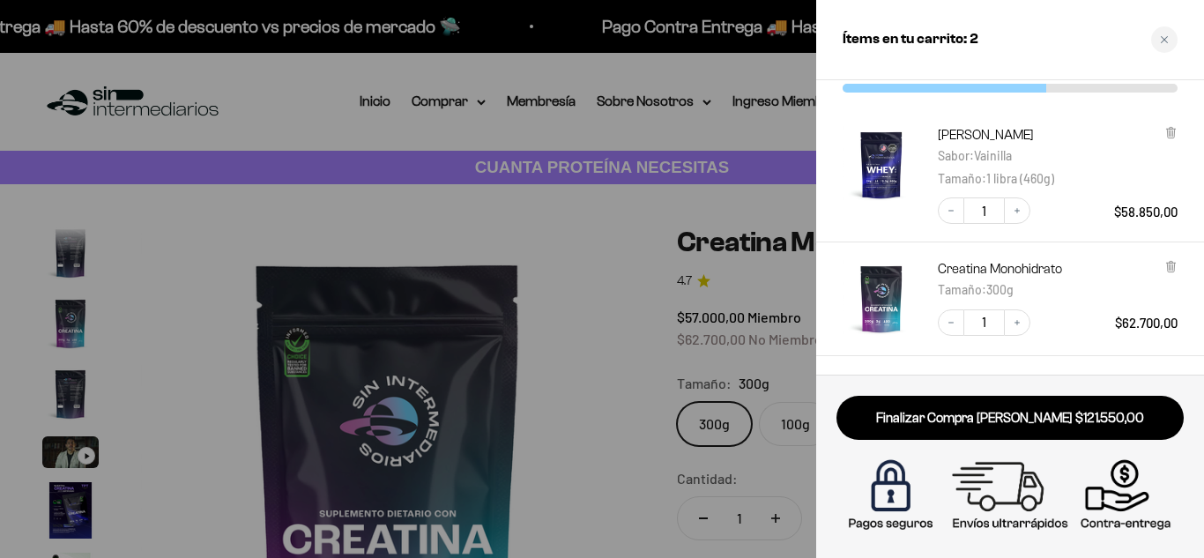
click at [498, 113] on div at bounding box center [602, 279] width 1204 height 558
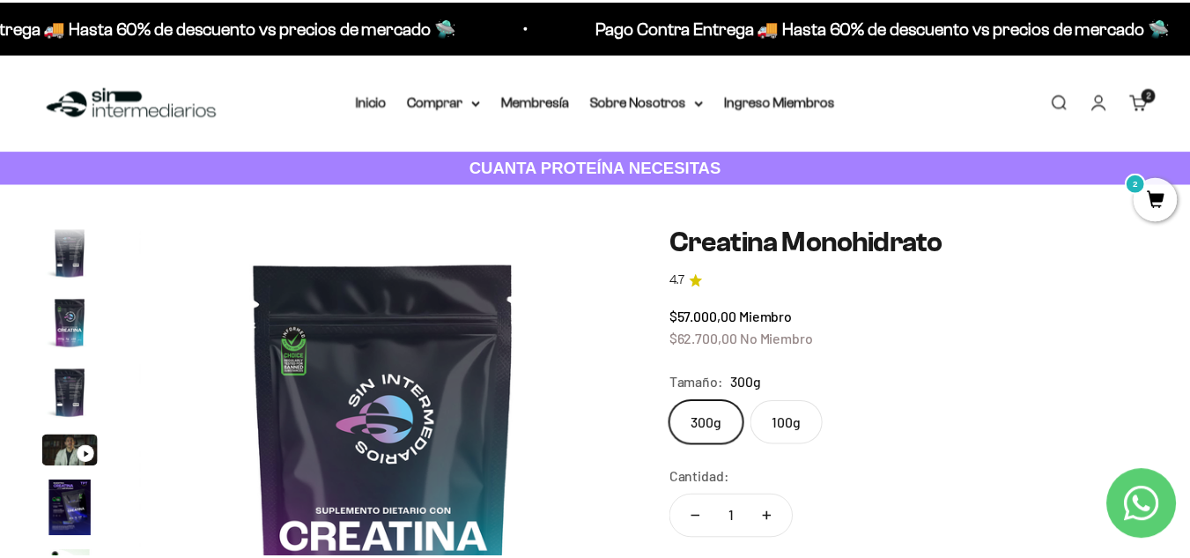
scroll to position [0, 3975]
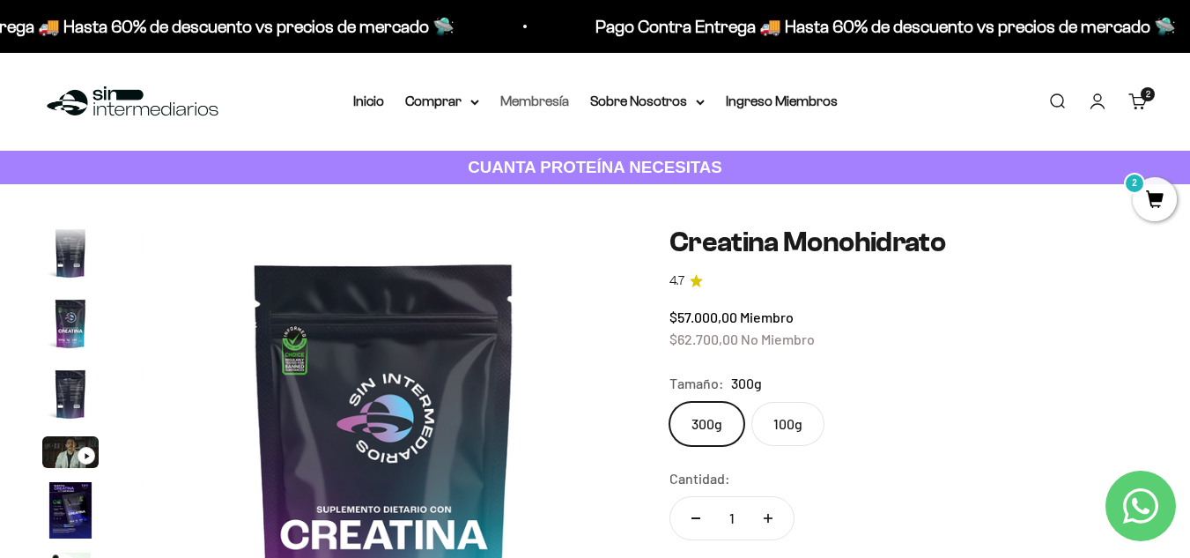
click at [523, 100] on link "Membresía" at bounding box center [534, 100] width 69 height 15
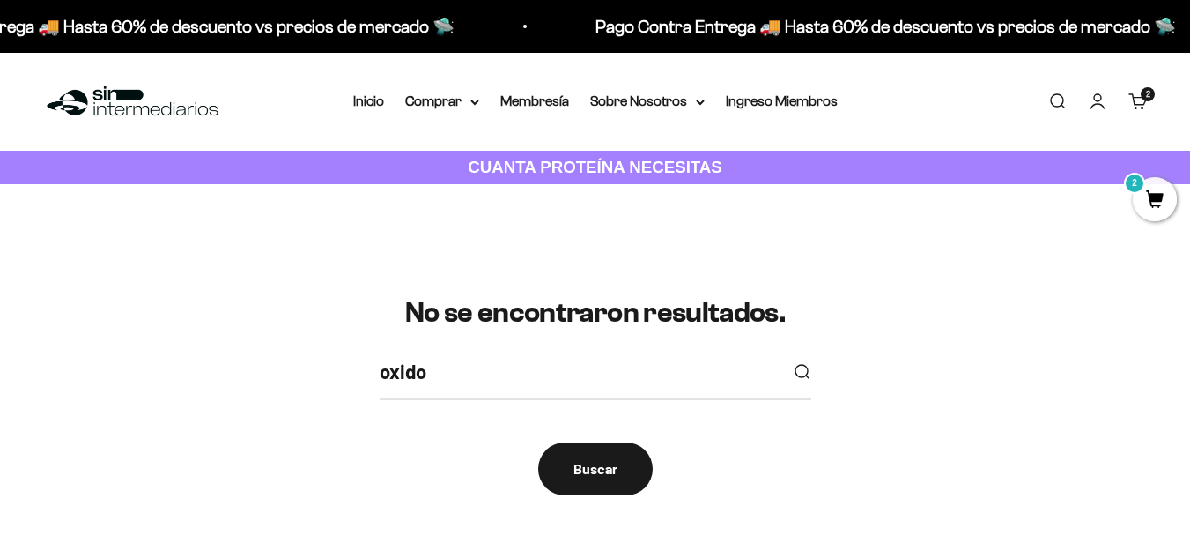
click at [1148, 94] on link "Carrito 2 artículos 2" at bounding box center [1138, 101] width 19 height 19
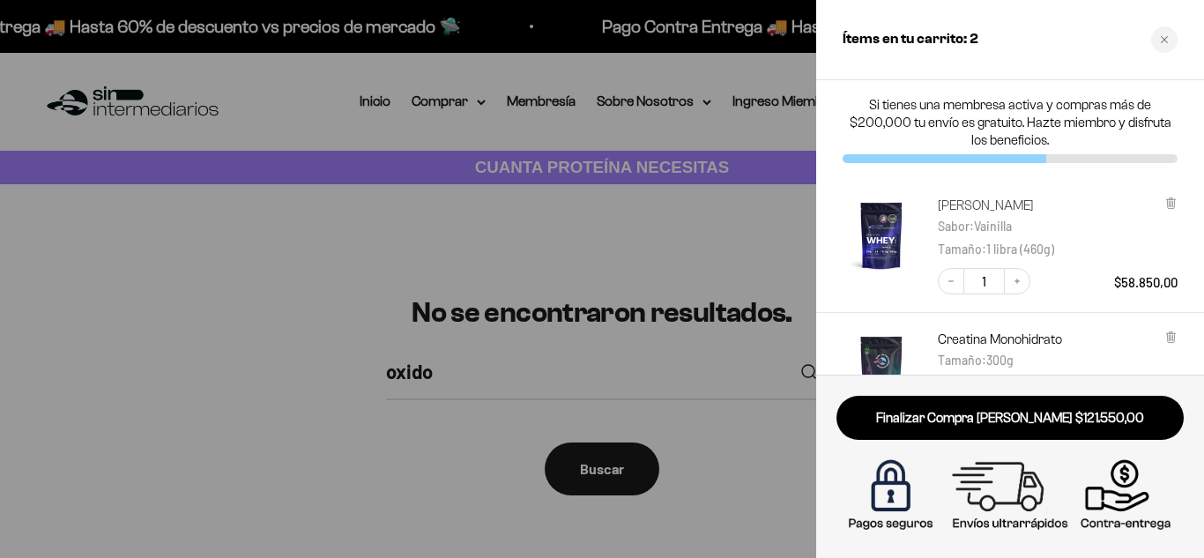
click at [955, 208] on link "[PERSON_NAME]" at bounding box center [991, 205] width 107 height 18
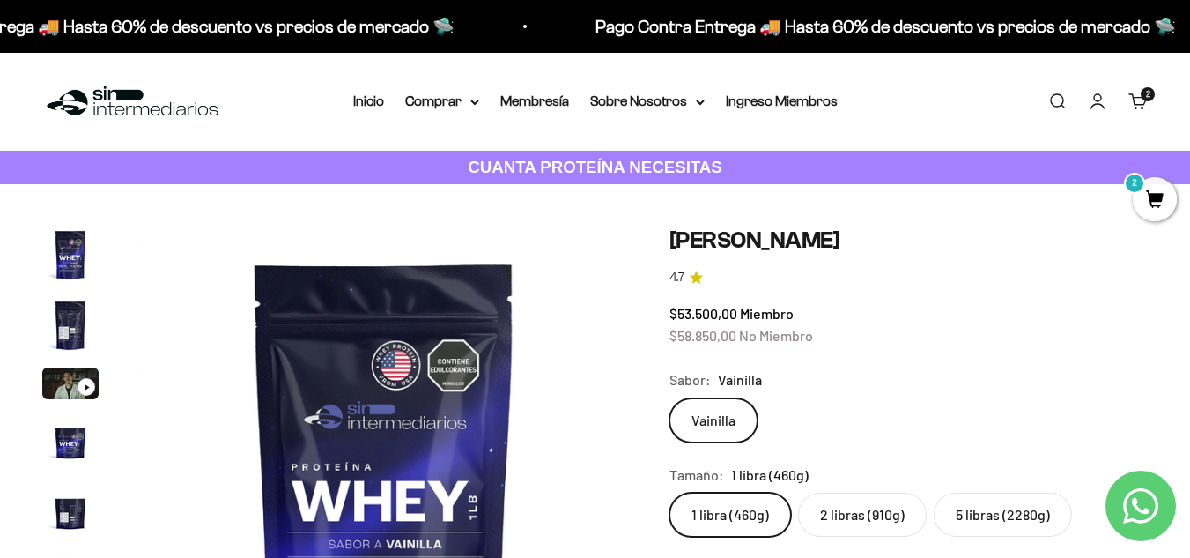
click at [48, 316] on img "Ir al artículo 2" at bounding box center [70, 325] width 56 height 56
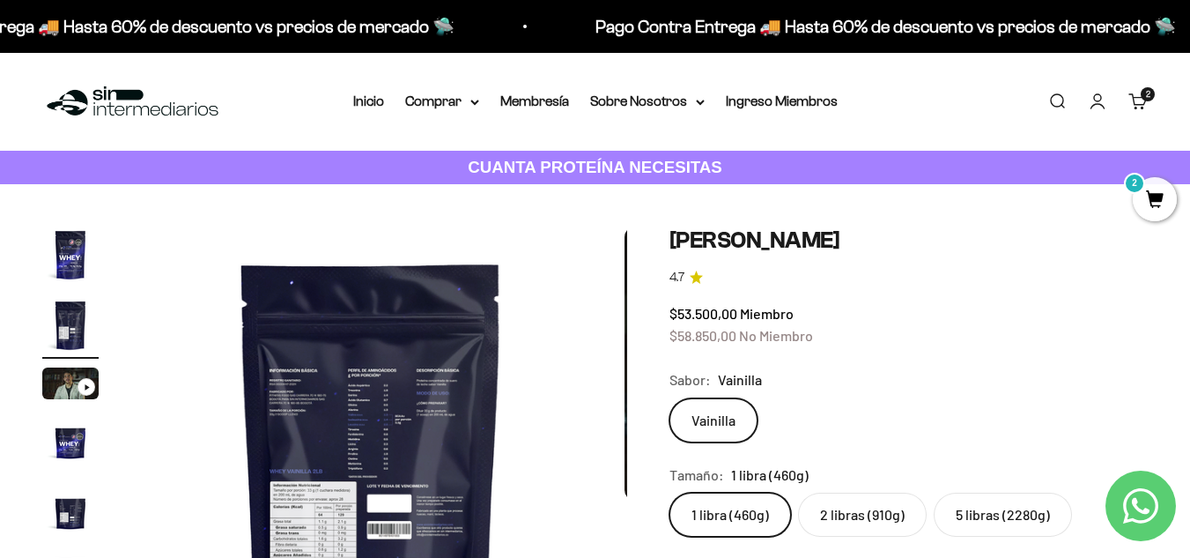
scroll to position [0, 497]
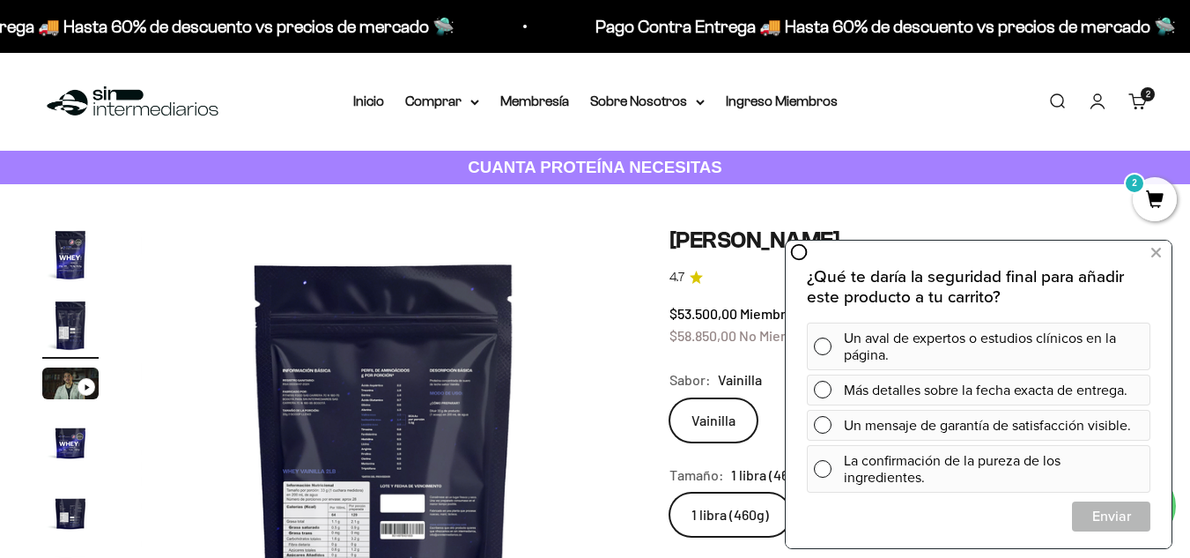
click at [64, 507] on img "Ir al artículo 5" at bounding box center [70, 512] width 56 height 56
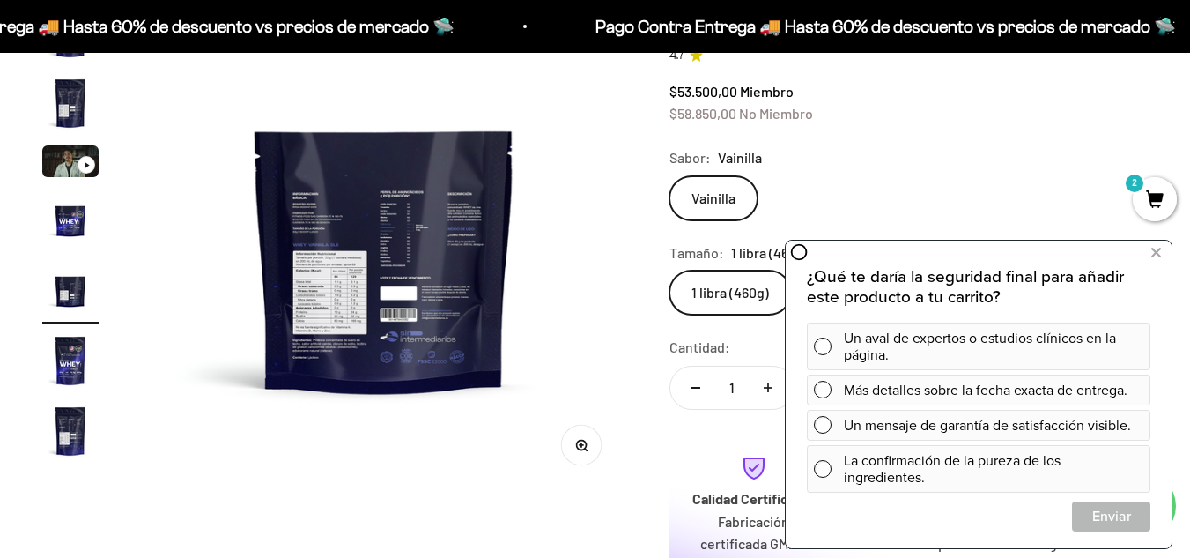
scroll to position [256, 0]
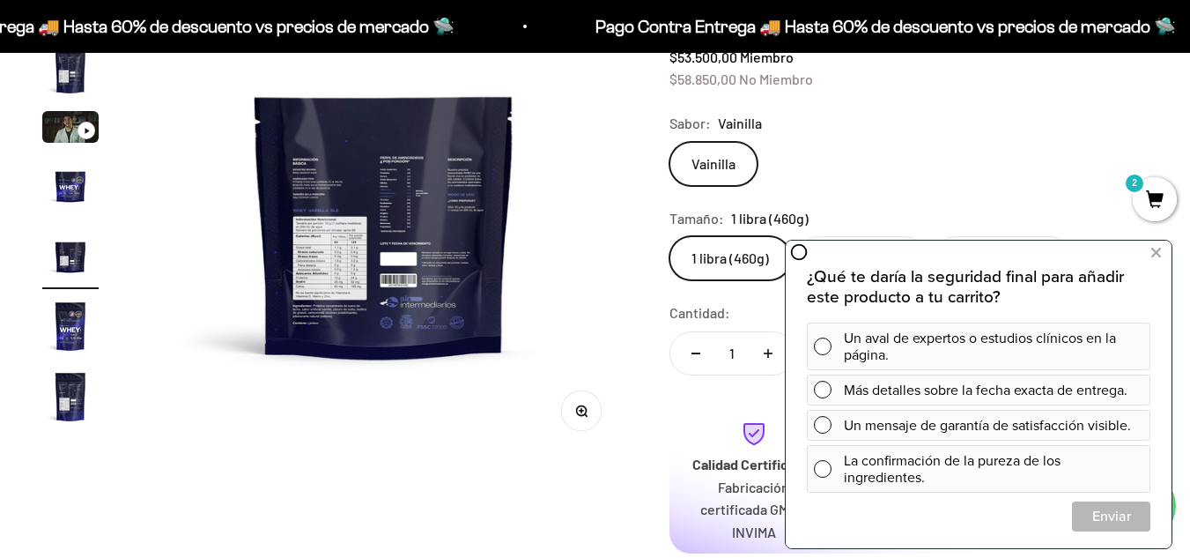
click at [402, 206] on img at bounding box center [384, 213] width 486 height 486
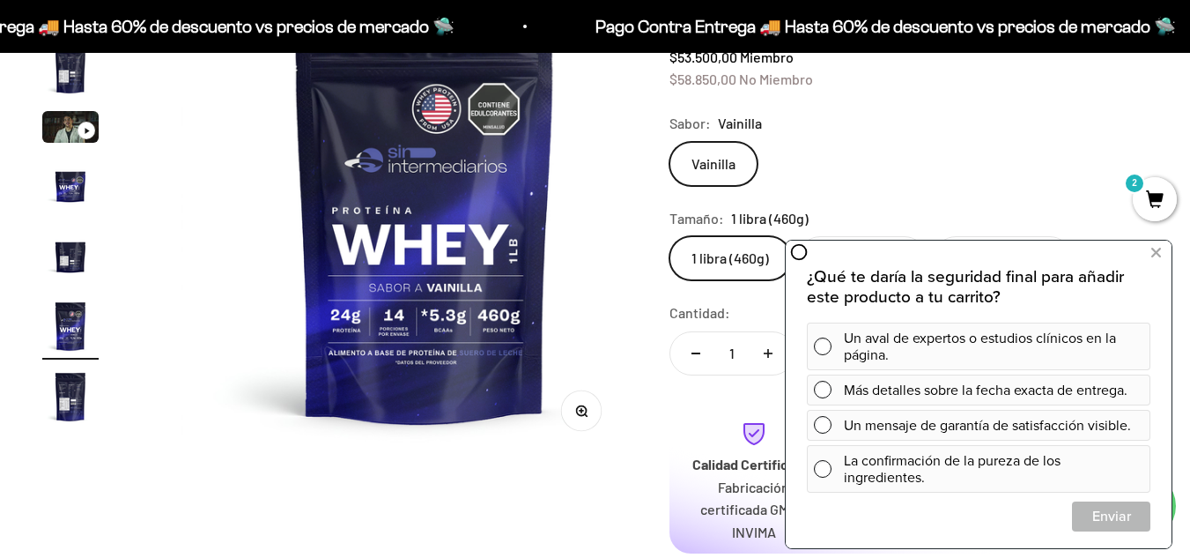
scroll to position [0, 2484]
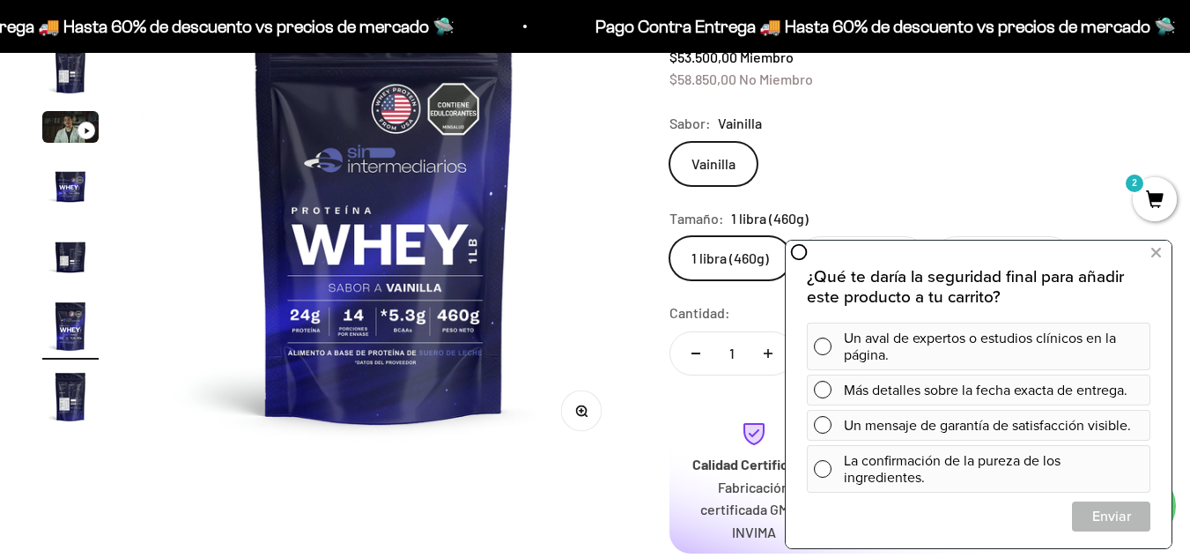
click at [70, 384] on img "Ir al artículo 7" at bounding box center [70, 396] width 56 height 56
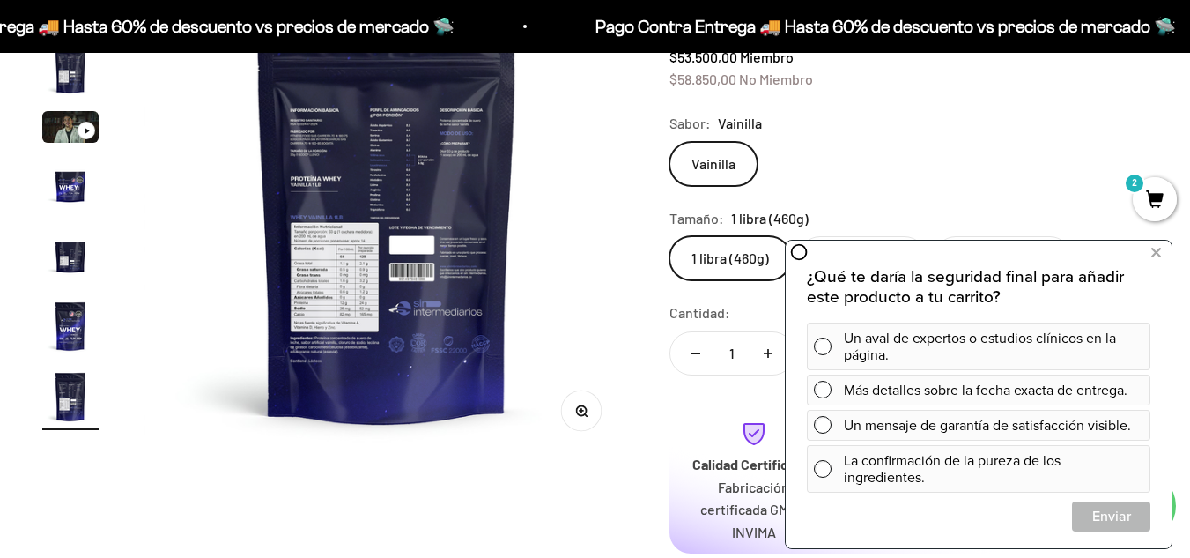
scroll to position [0, 2981]
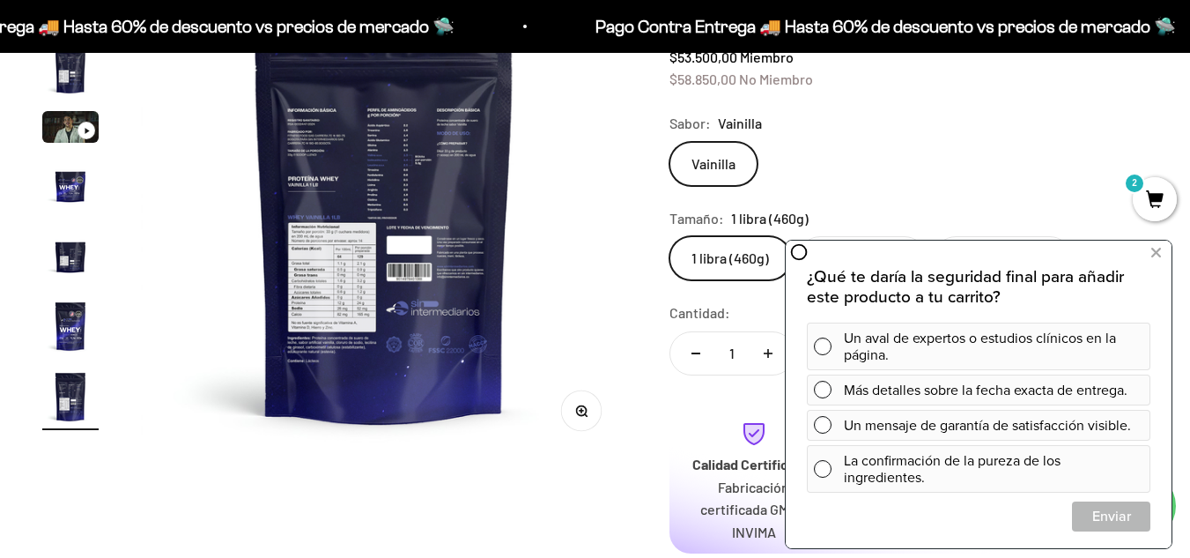
click at [575, 426] on button "Zoom" at bounding box center [581, 411] width 40 height 40
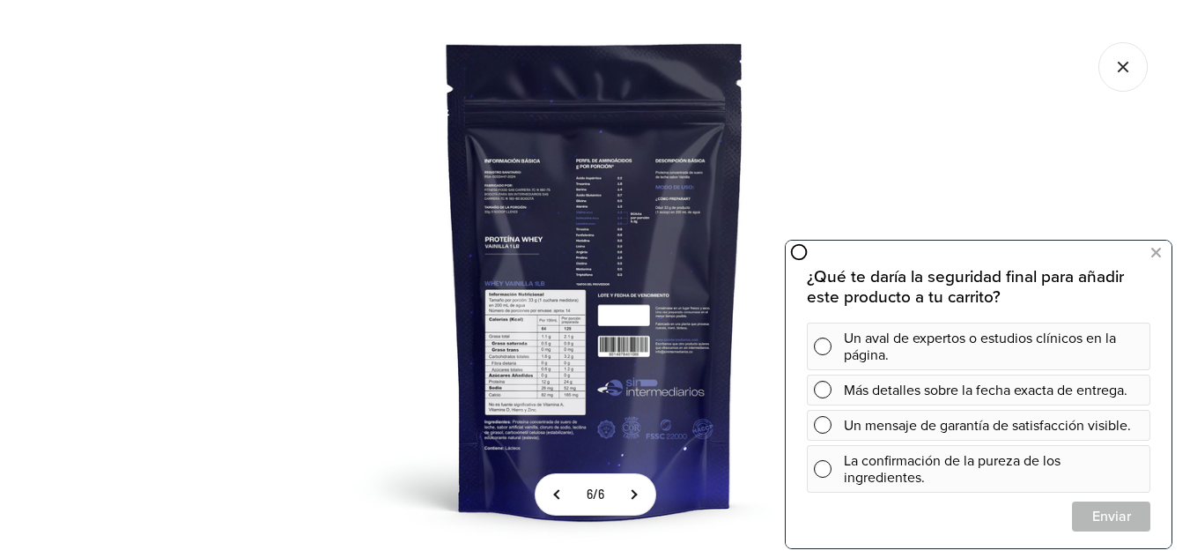
click at [565, 335] on img at bounding box center [595, 279] width 558 height 558
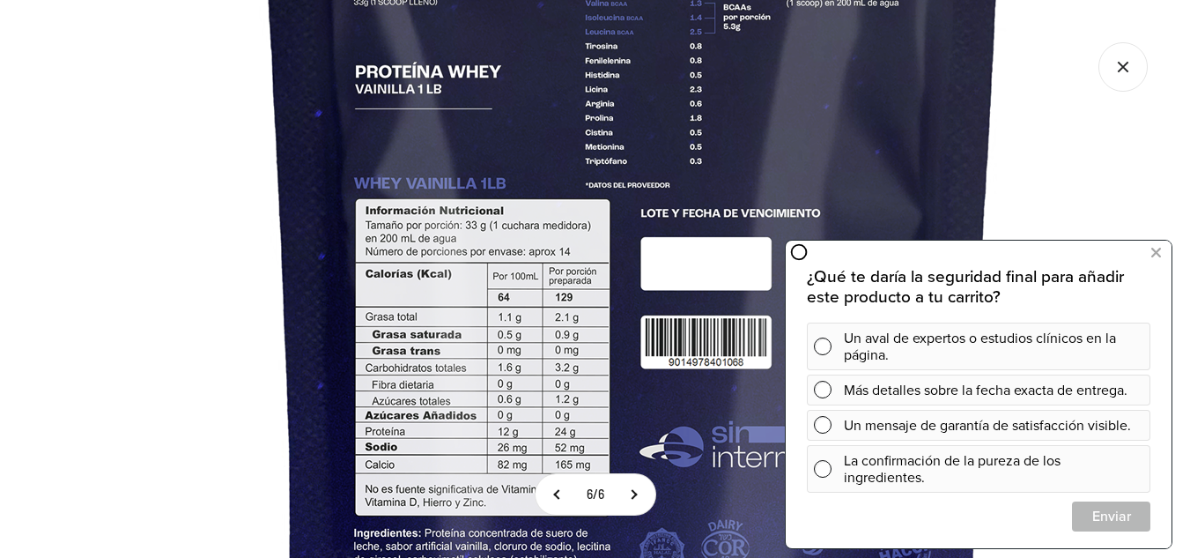
click at [552, 295] on img at bounding box center [634, 172] width 1410 height 1410
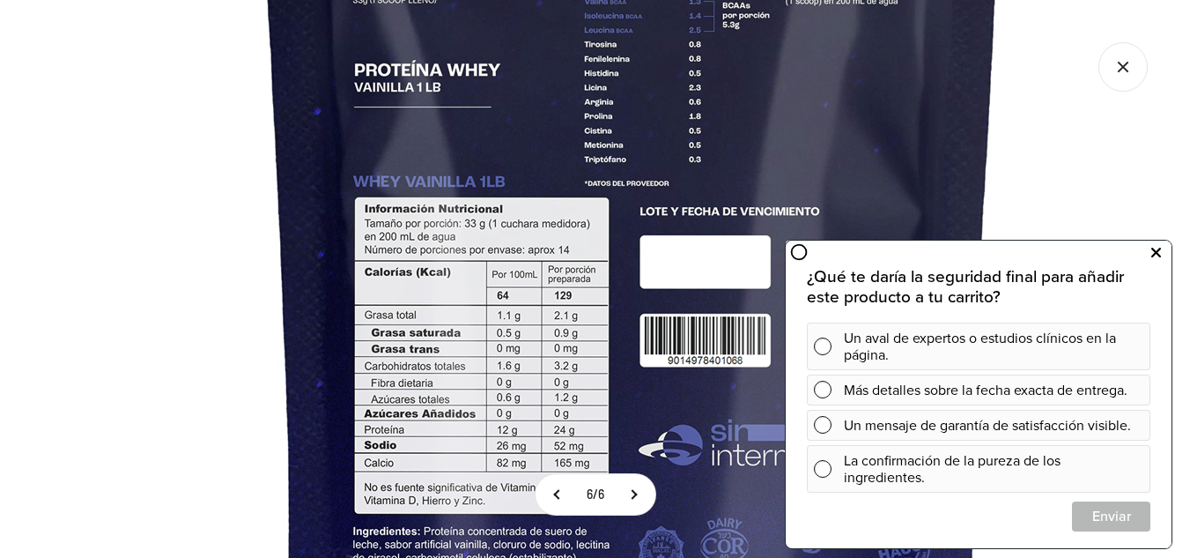
click at [1154, 253] on icon at bounding box center [1157, 252] width 10 height 23
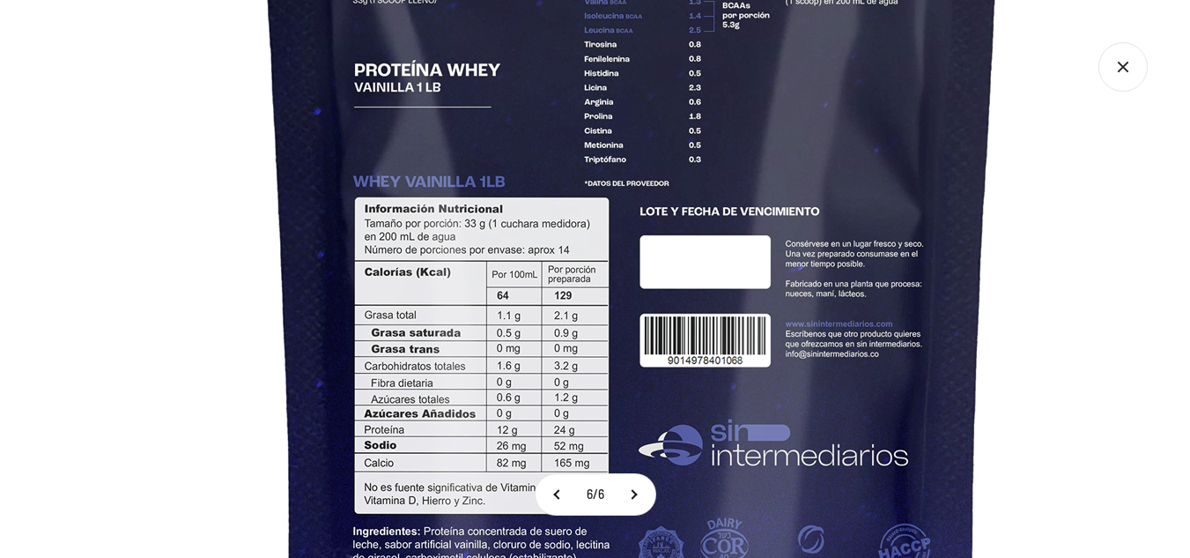
scroll to position [3866, 0]
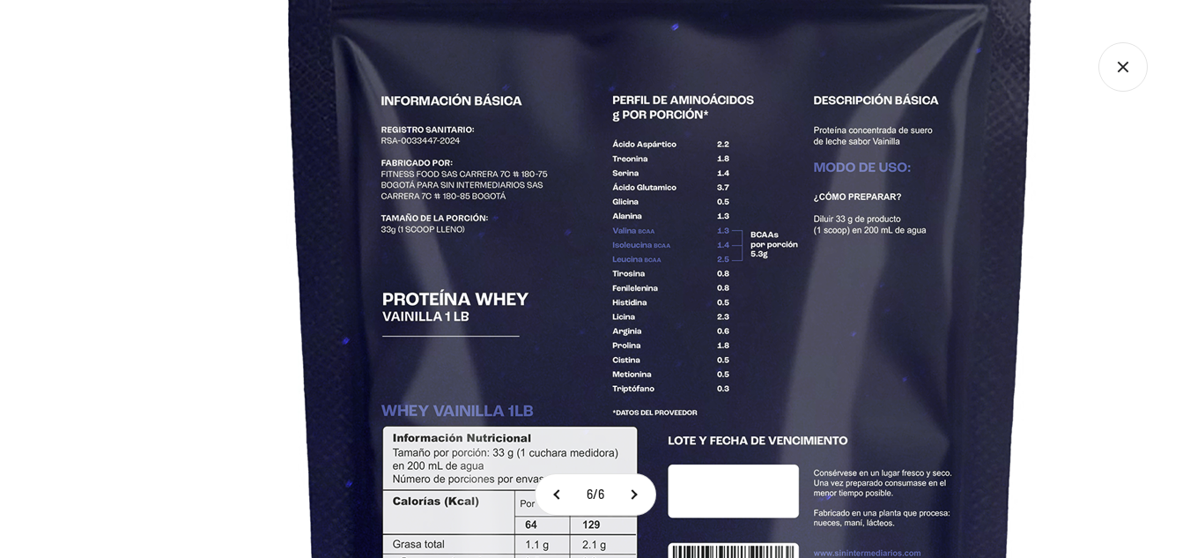
click at [777, 534] on img at bounding box center [661, 399] width 1410 height 1410
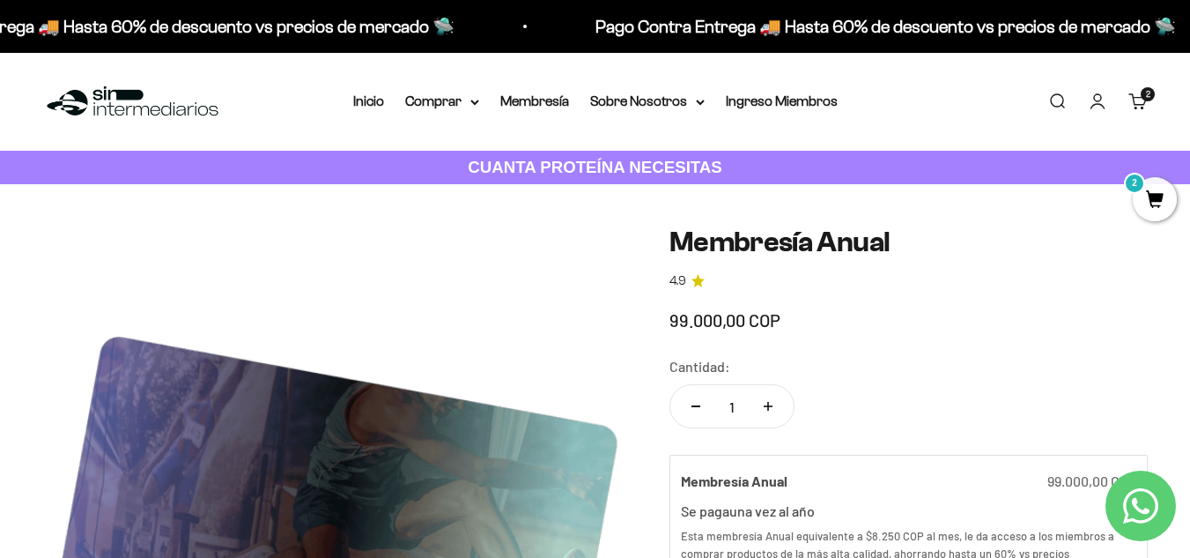
click at [1138, 97] on link "Carrito 2 artículos 2" at bounding box center [1138, 101] width 19 height 19
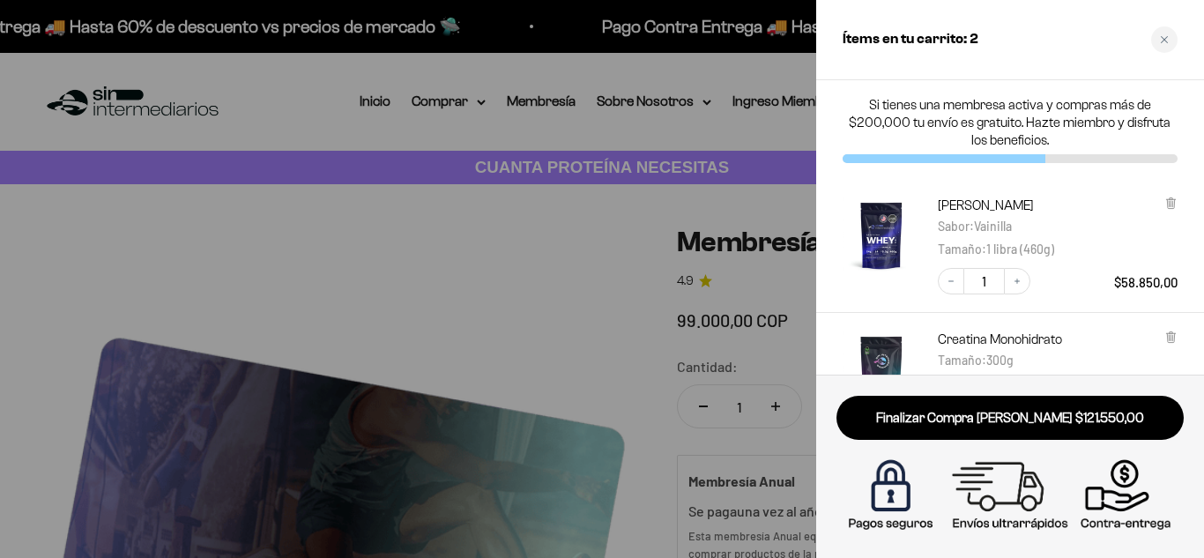
click at [372, 93] on div at bounding box center [602, 279] width 1204 height 558
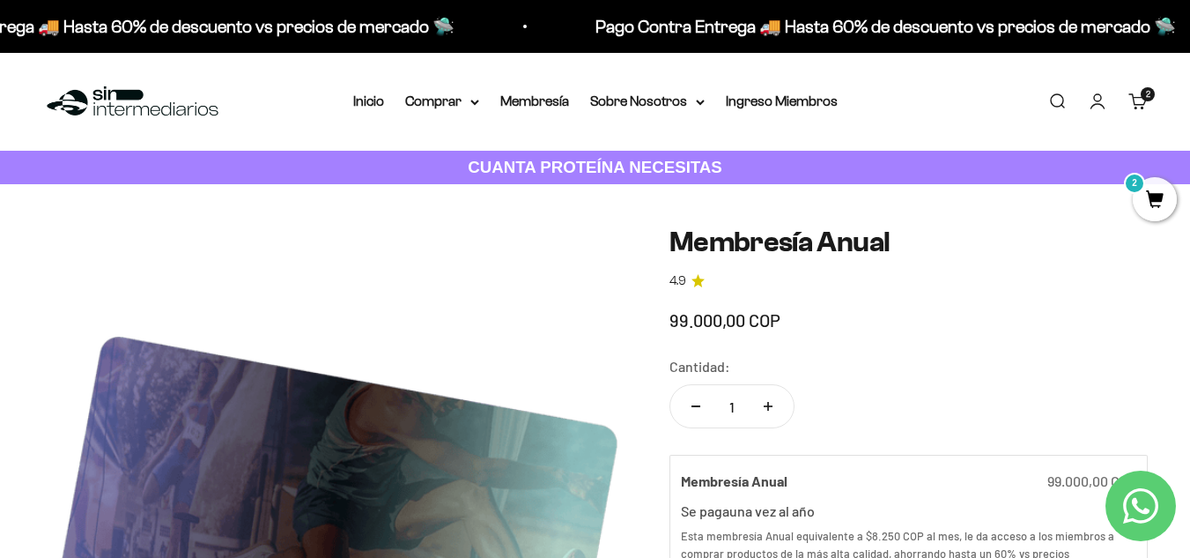
click at [129, 103] on img at bounding box center [132, 102] width 181 height 38
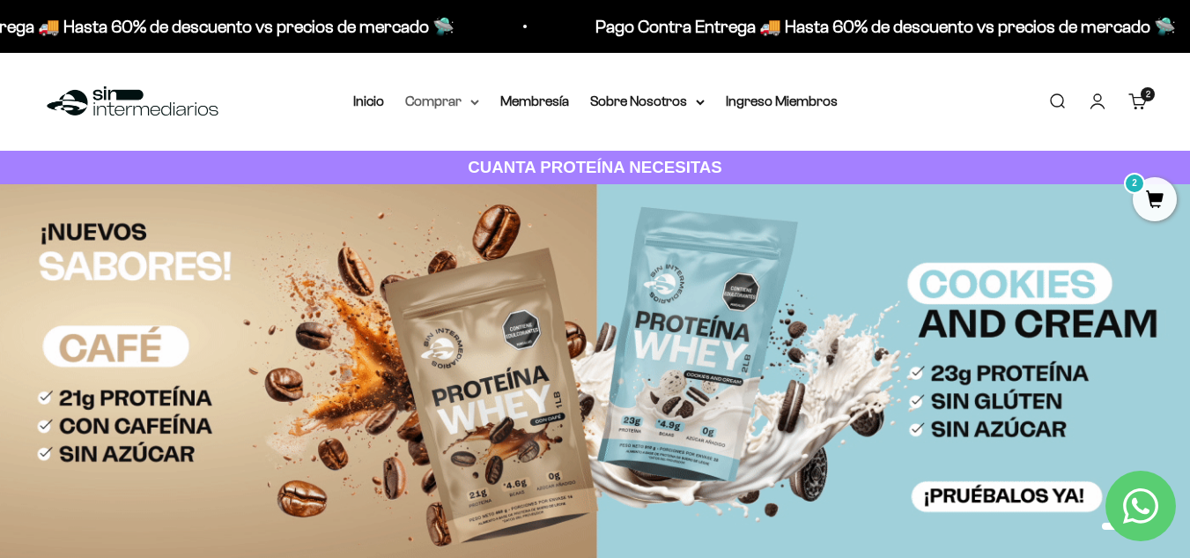
click at [433, 103] on summary "Comprar" at bounding box center [442, 101] width 74 height 23
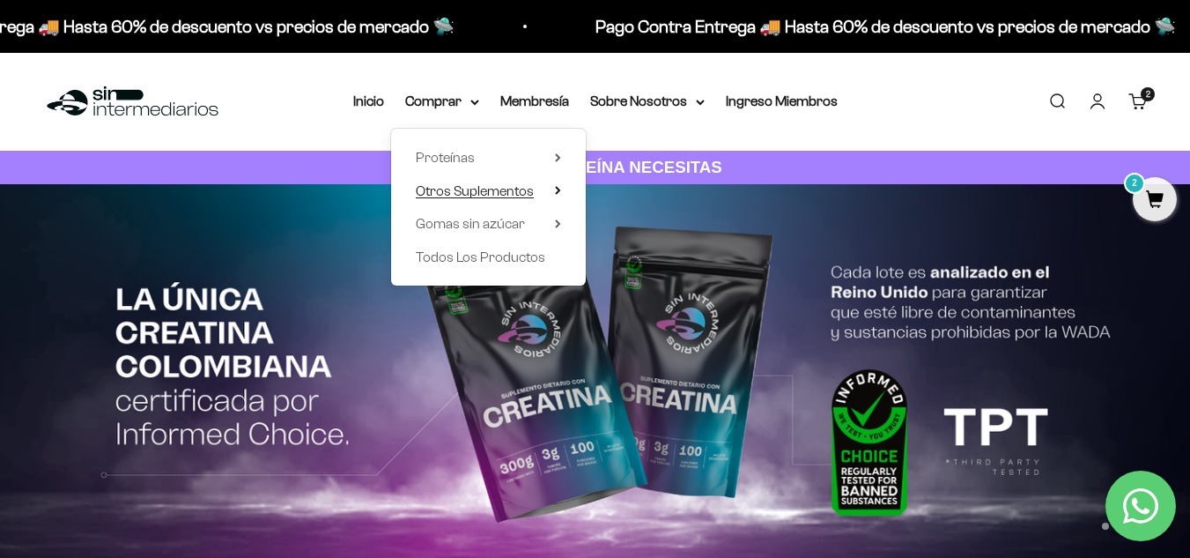
click at [544, 195] on summary "Otros Suplementos" at bounding box center [488, 191] width 145 height 23
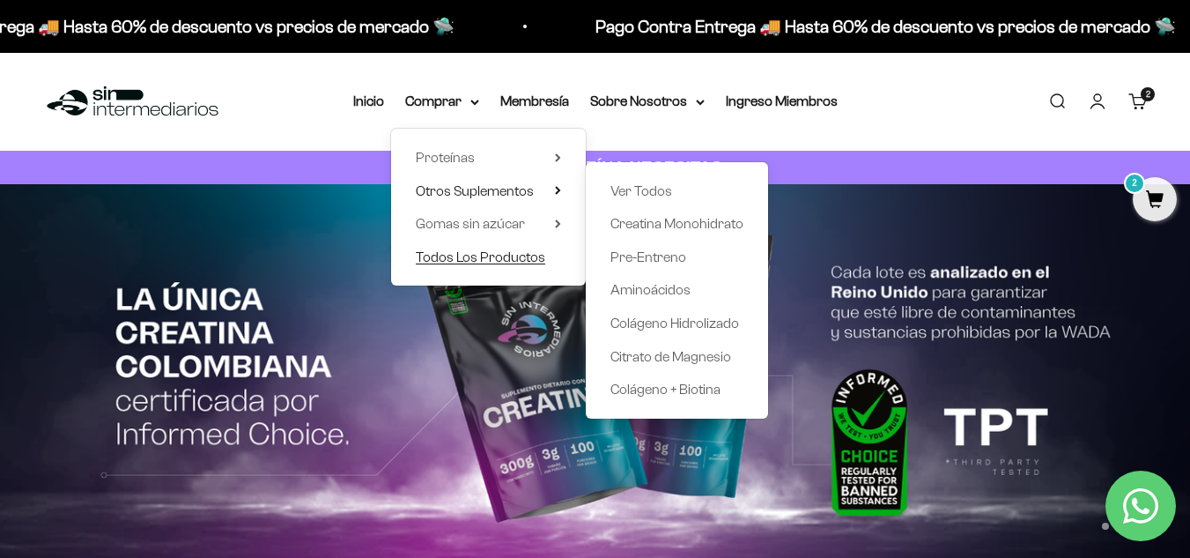
click at [500, 260] on span "Todos Los Productos" at bounding box center [481, 256] width 130 height 15
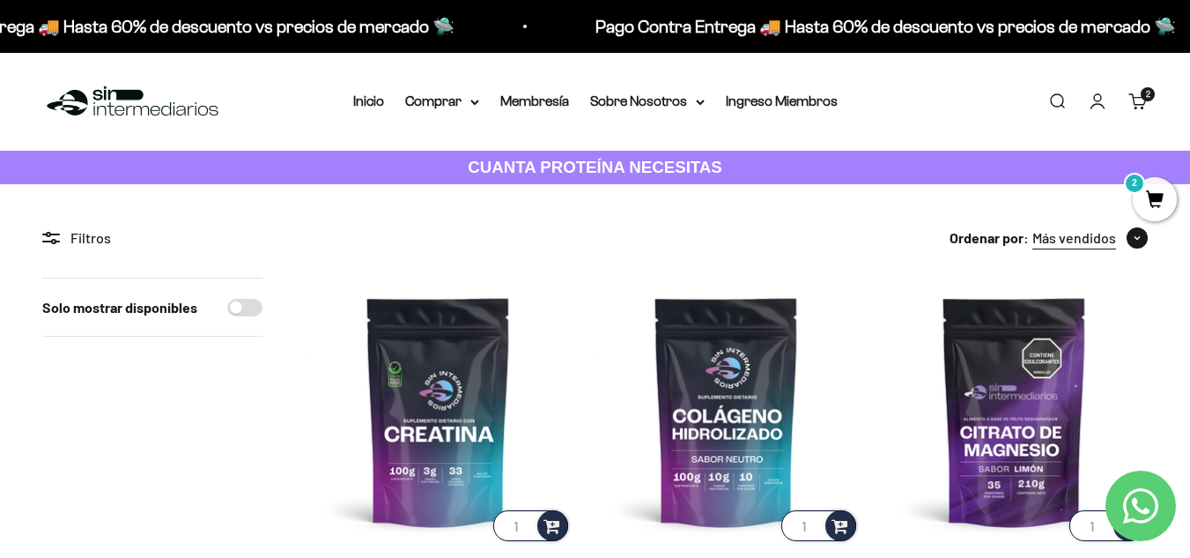
click at [1116, 243] on button "Más vendidos" at bounding box center [1090, 237] width 115 height 23
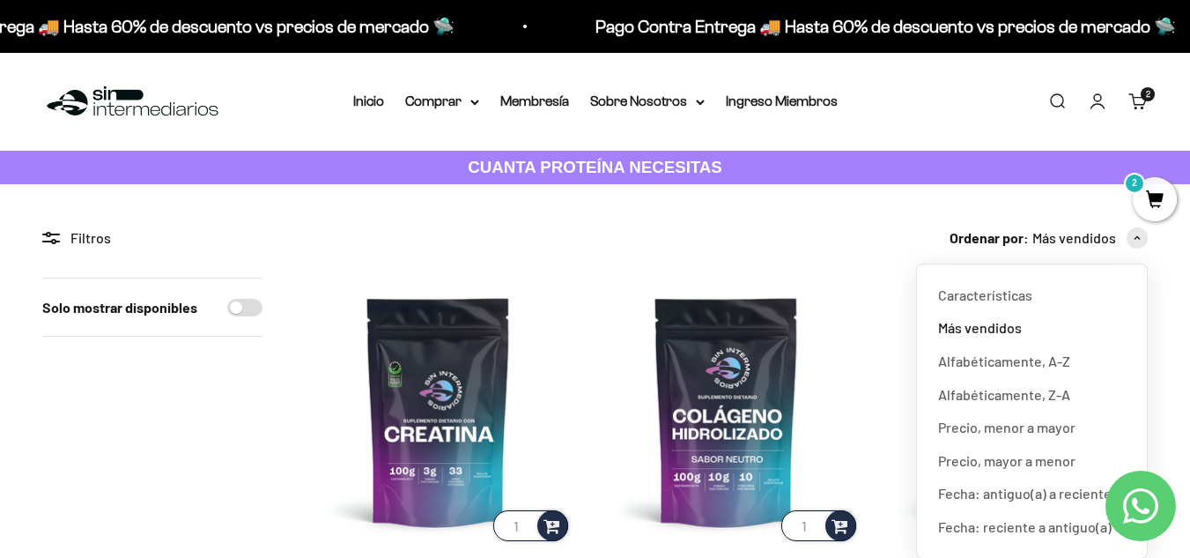
click at [1025, 422] on span "Precio, menor a mayor" at bounding box center [1006, 427] width 137 height 23
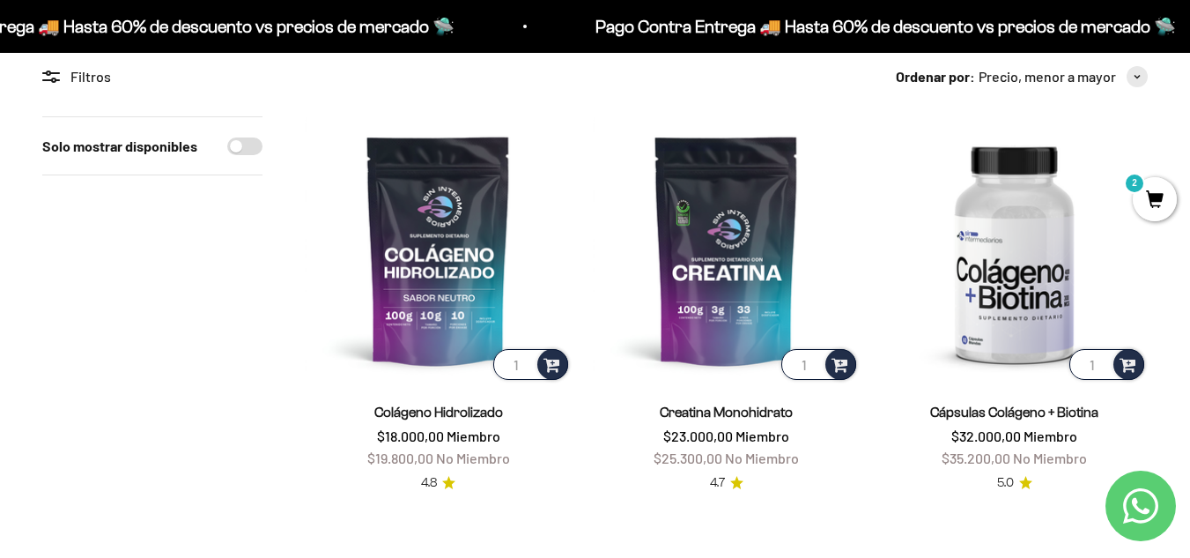
scroll to position [179, 0]
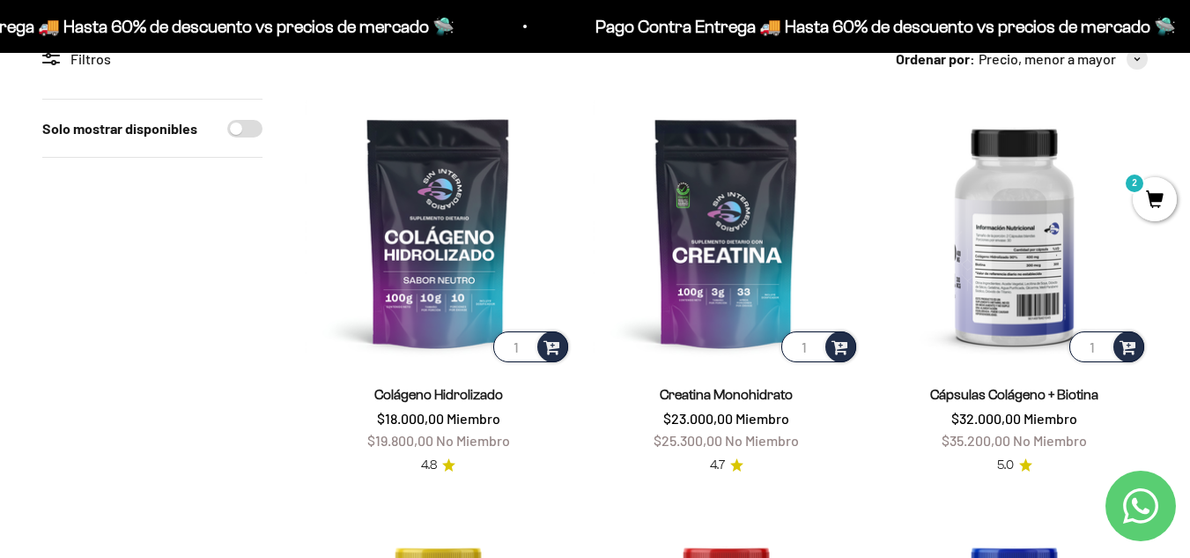
click at [1026, 274] on img at bounding box center [1014, 232] width 267 height 267
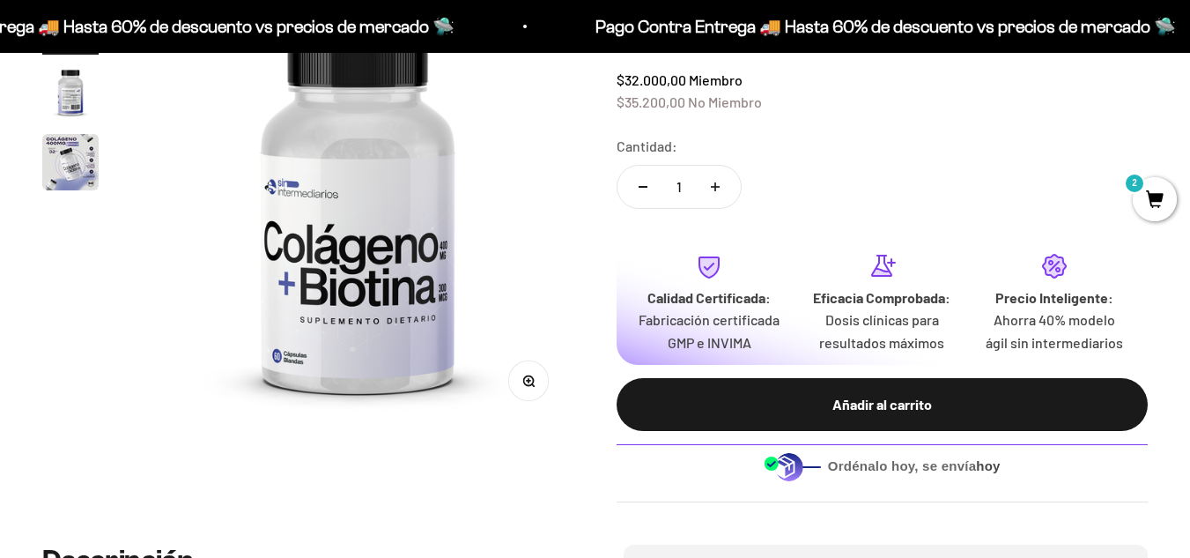
scroll to position [240, 0]
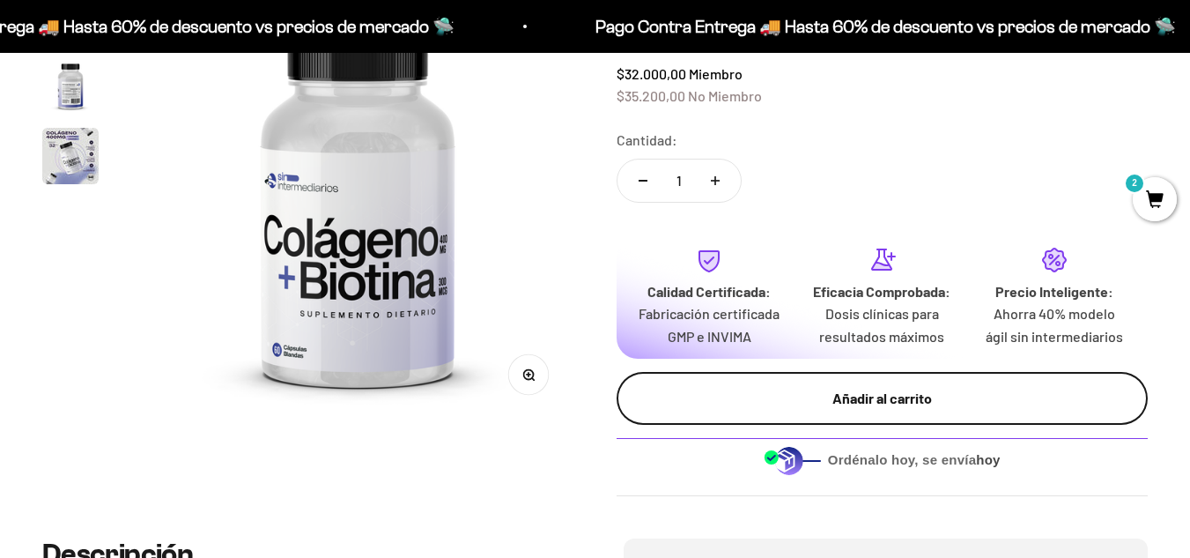
click at [855, 417] on button "Añadir al carrito" at bounding box center [883, 398] width 532 height 53
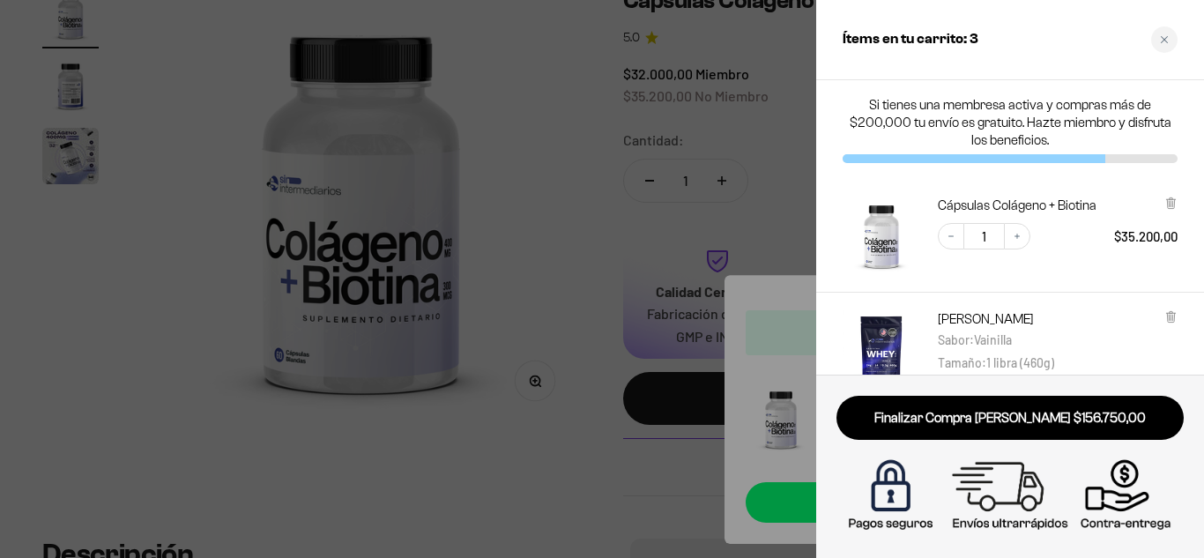
click at [838, 283] on div "Cápsulas Colágeno + [MEDICAL_DATA] Decrease quantity 1 Increase quantity $35.20…" at bounding box center [1010, 236] width 388 height 114
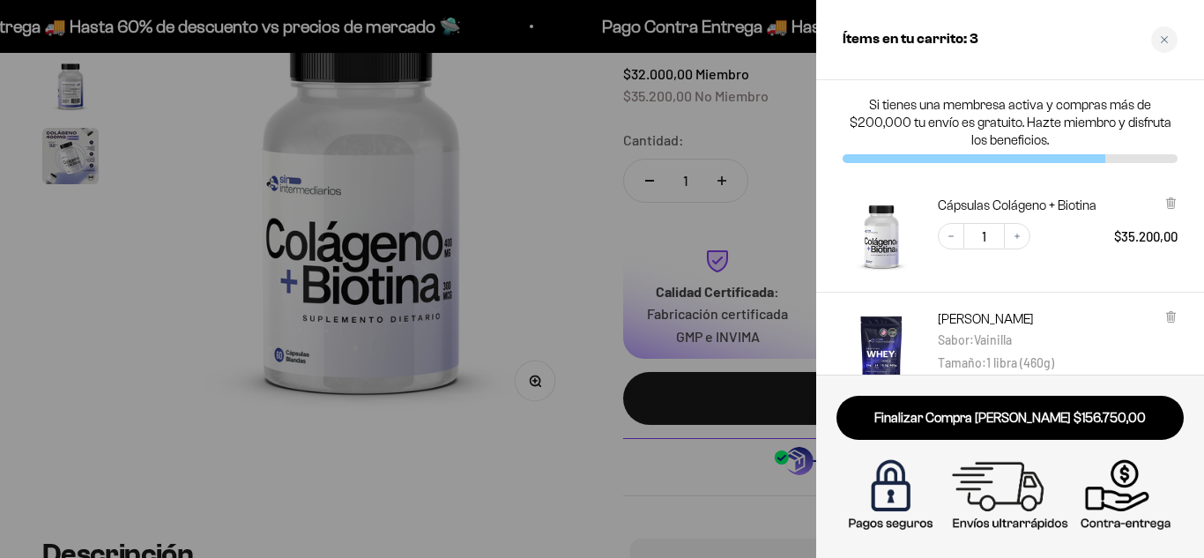
click at [796, 312] on div at bounding box center [602, 279] width 1204 height 558
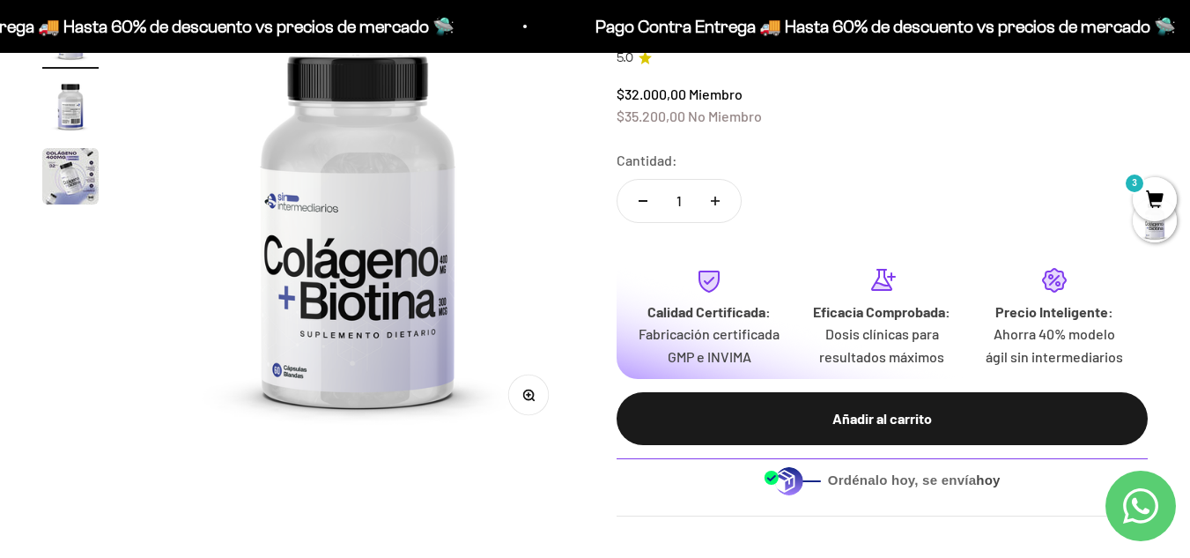
scroll to position [0, 0]
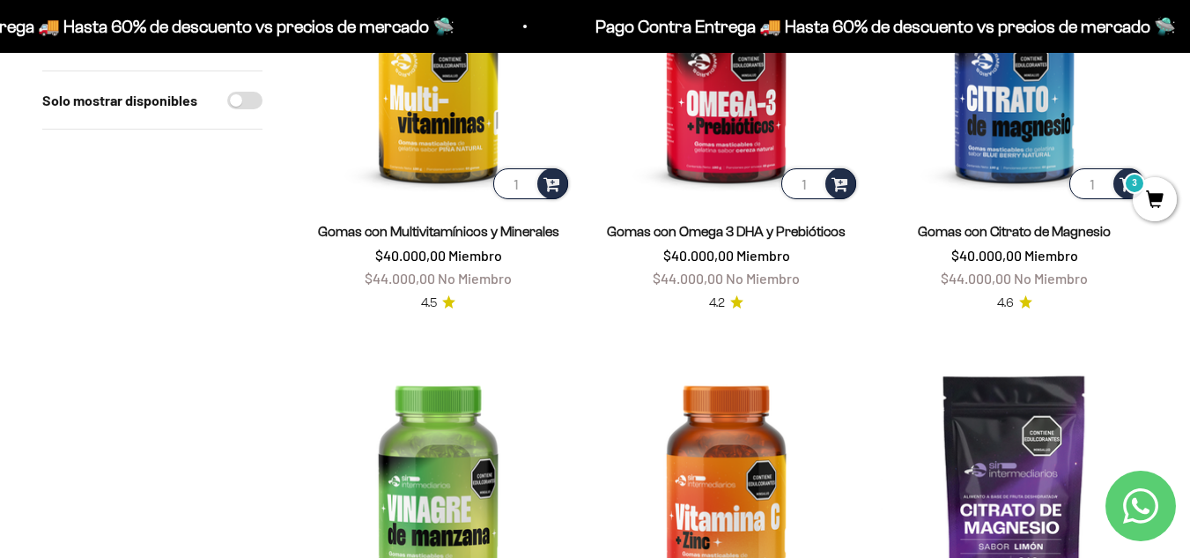
scroll to position [752, 0]
